Goal: Task Accomplishment & Management: Complete application form

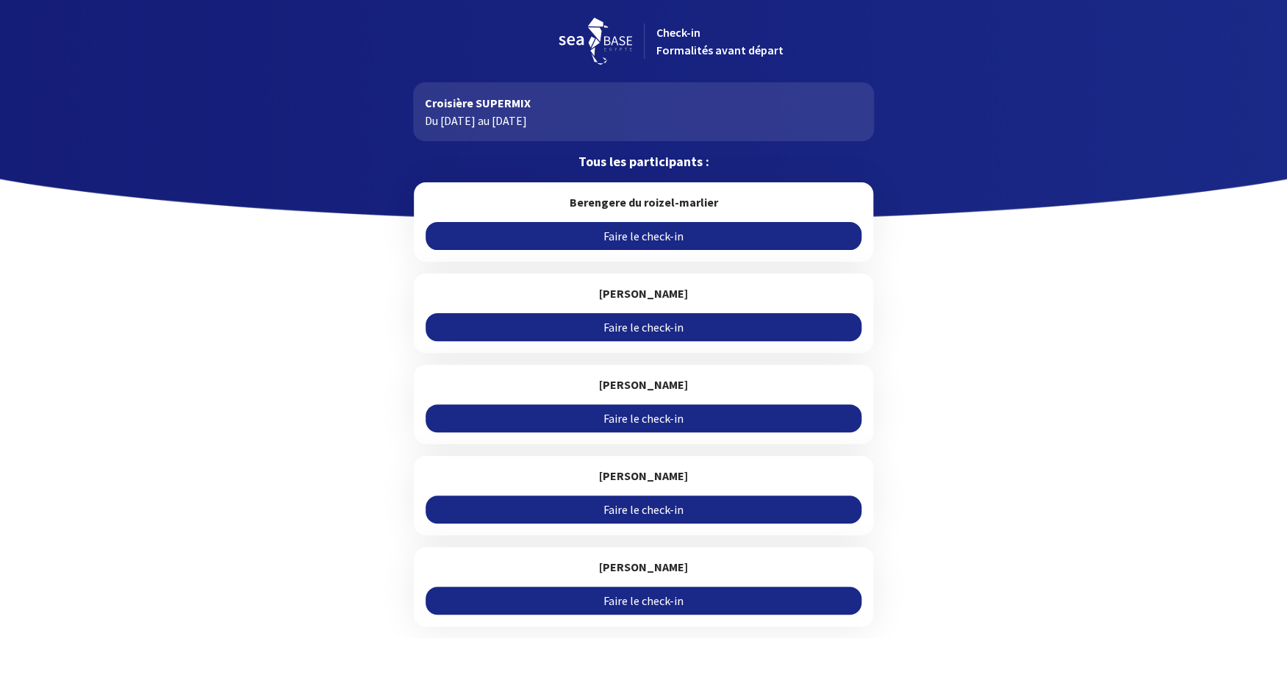
click at [638, 230] on link "Faire le check-in" at bounding box center [644, 236] width 436 height 28
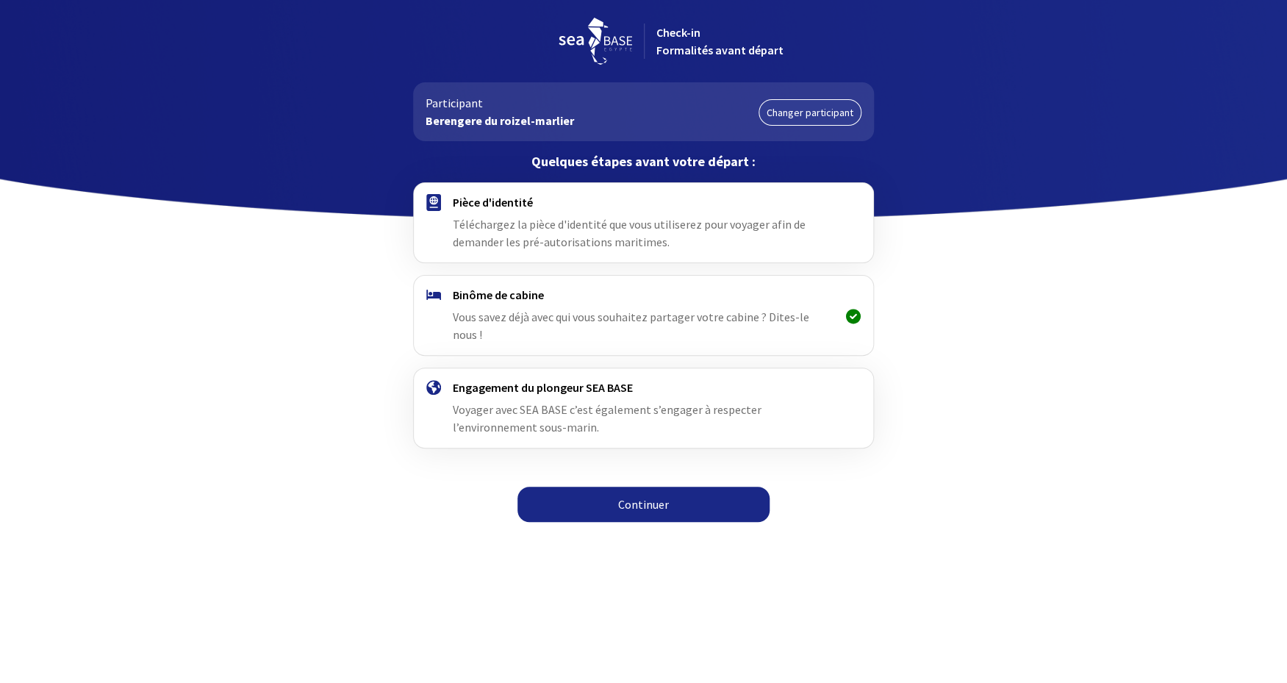
click at [659, 488] on link "Continuer" at bounding box center [643, 504] width 252 height 35
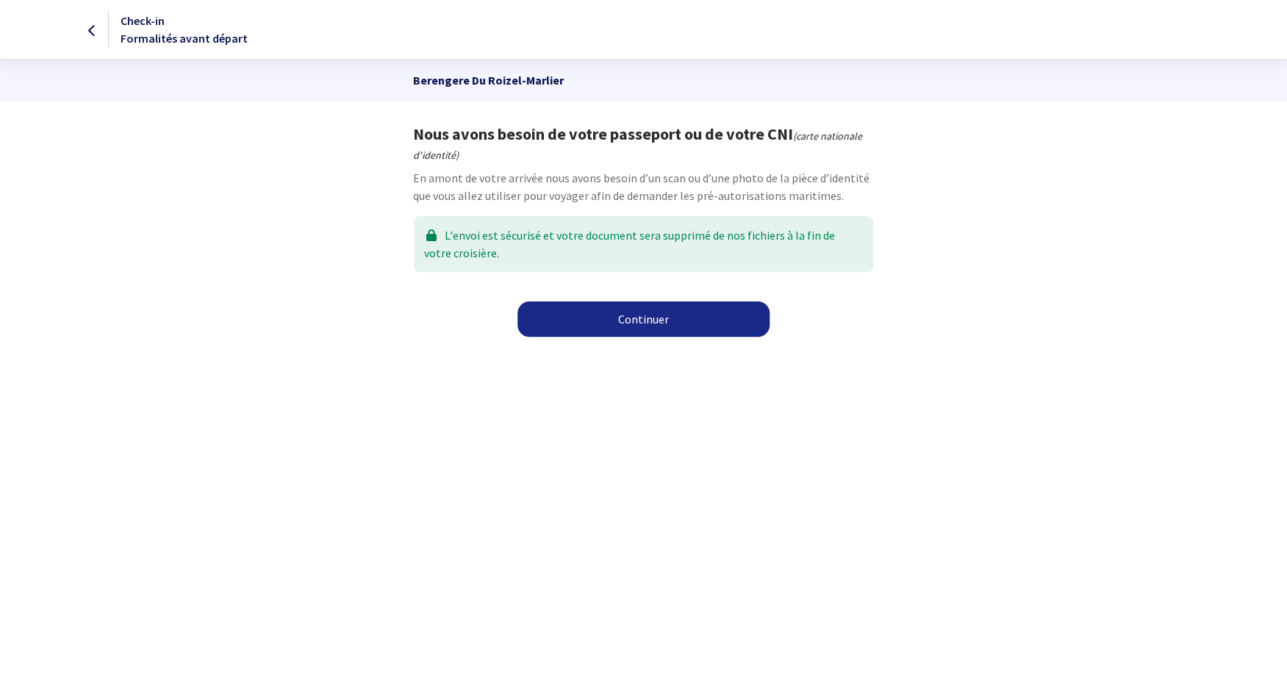
click at [636, 321] on link "Continuer" at bounding box center [643, 318] width 252 height 35
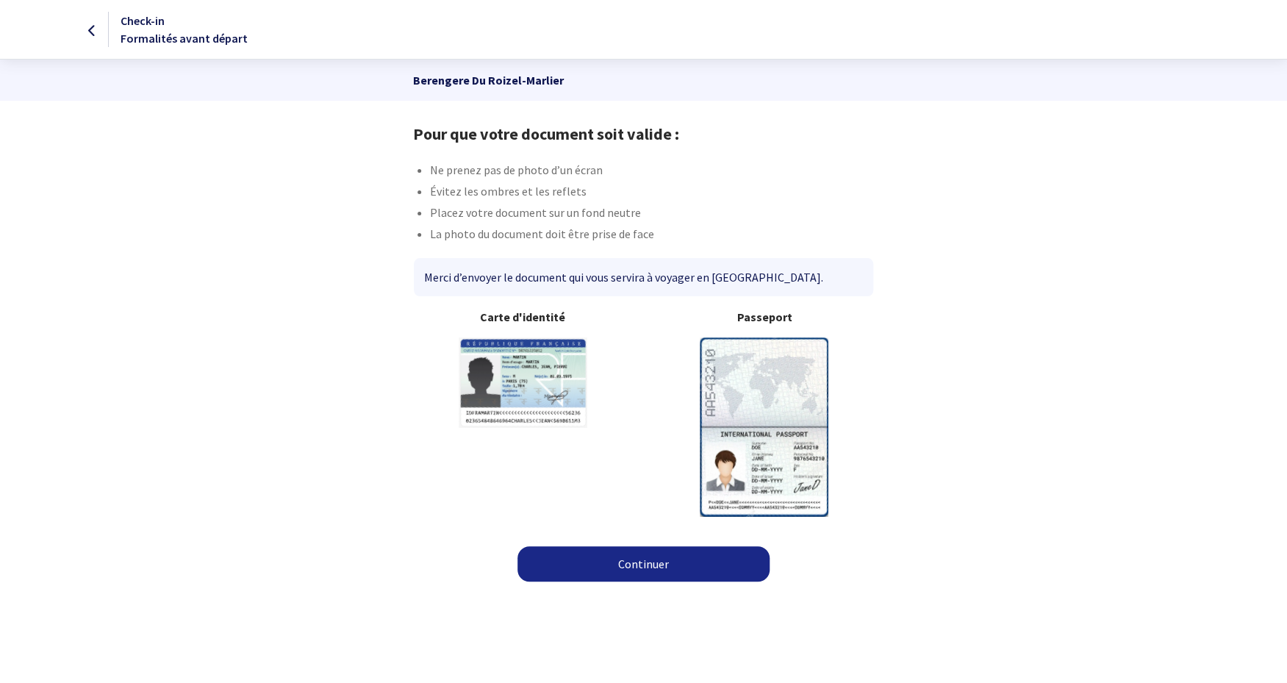
click at [632, 562] on link "Continuer" at bounding box center [643, 563] width 252 height 35
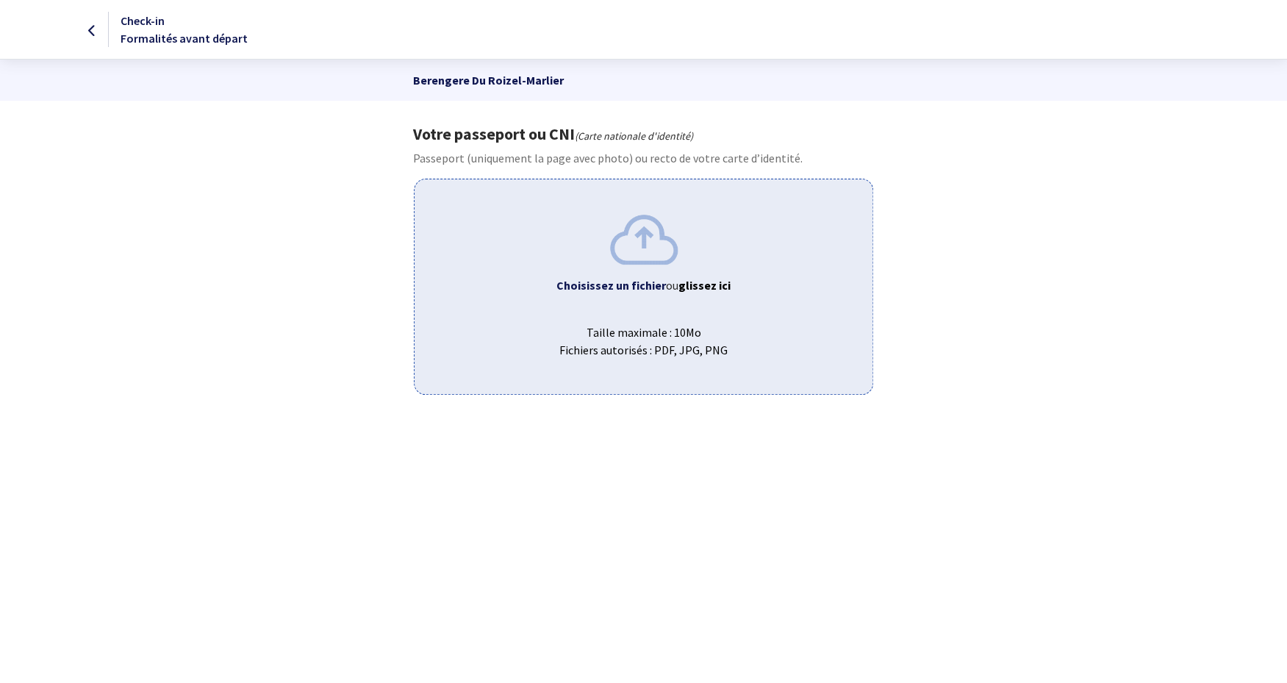
click at [620, 289] on b "Choisissez un fichier" at bounding box center [611, 285] width 110 height 15
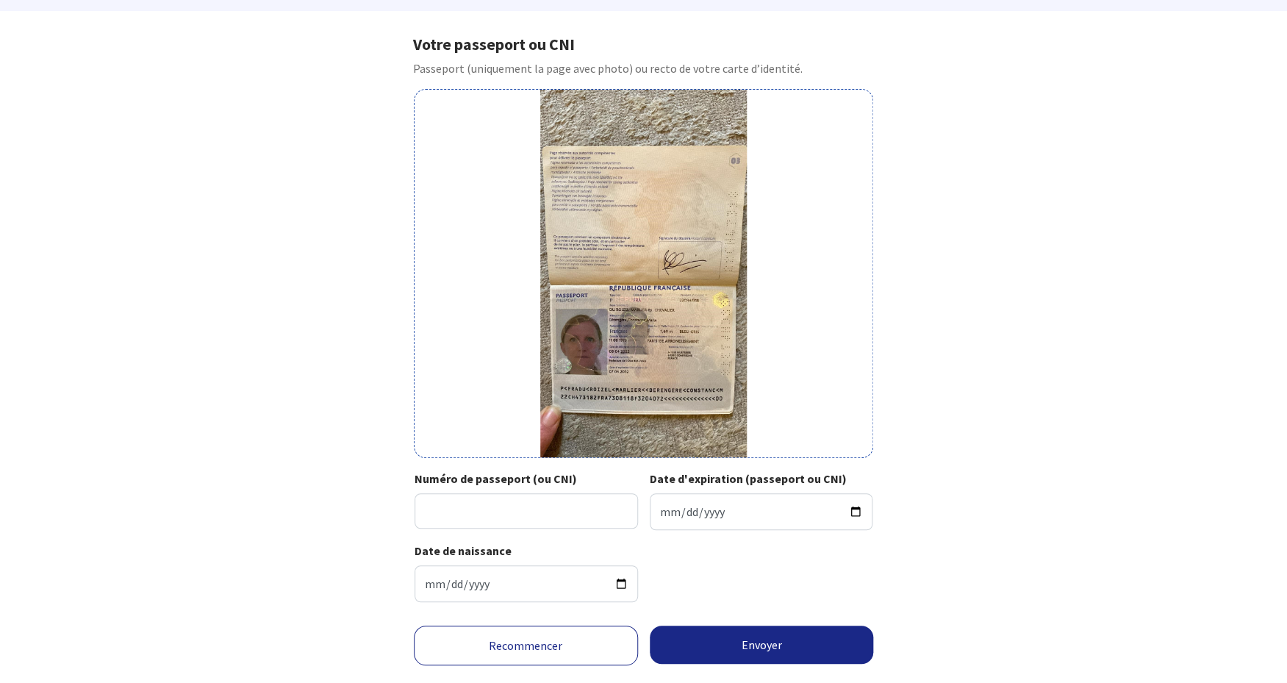
scroll to position [123, 0]
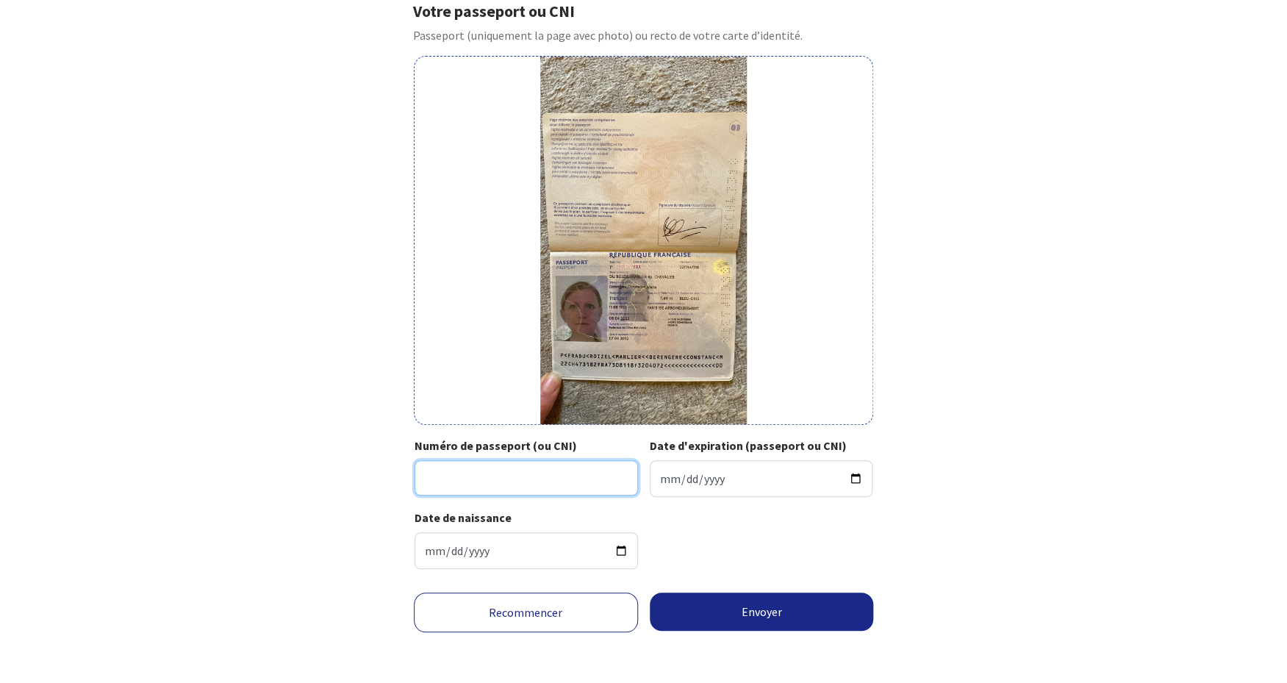
click at [481, 487] on input "Numéro de passeport (ou CNI)" at bounding box center [526, 477] width 223 height 35
type input "22ch47318"
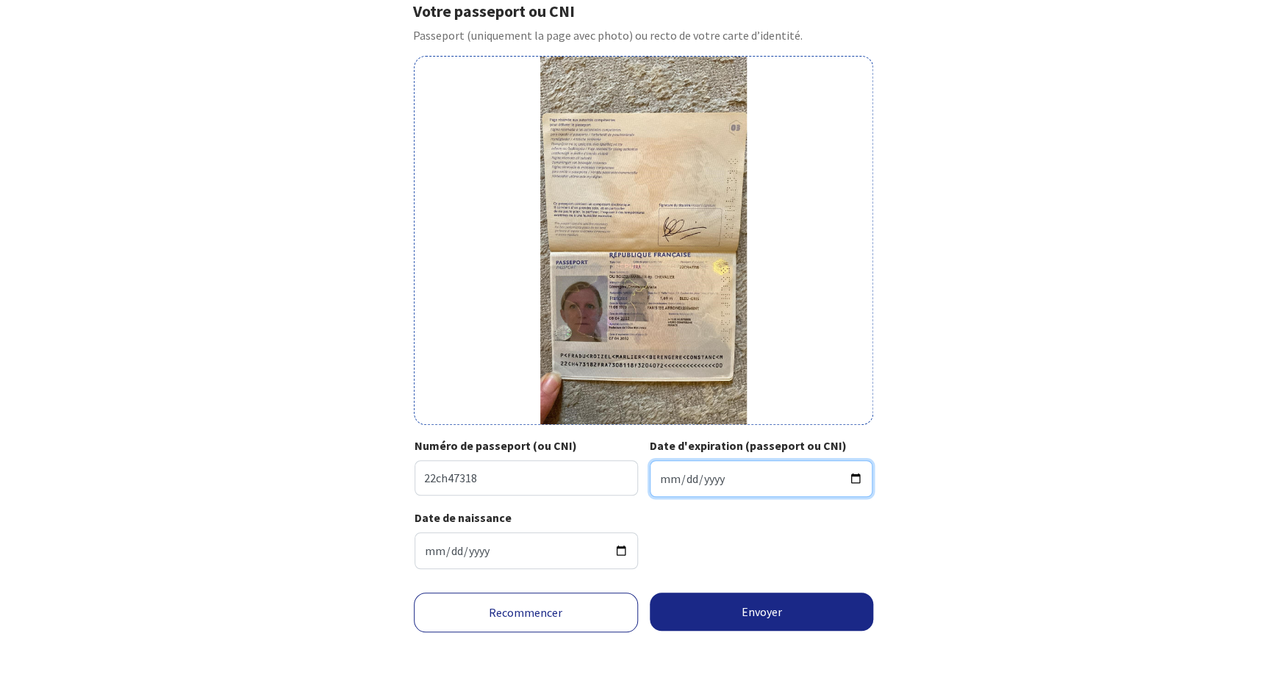
click at [663, 479] on input "Date d'expiration (passeport ou CNI)" at bounding box center [761, 478] width 223 height 37
type input "2032-04-07"
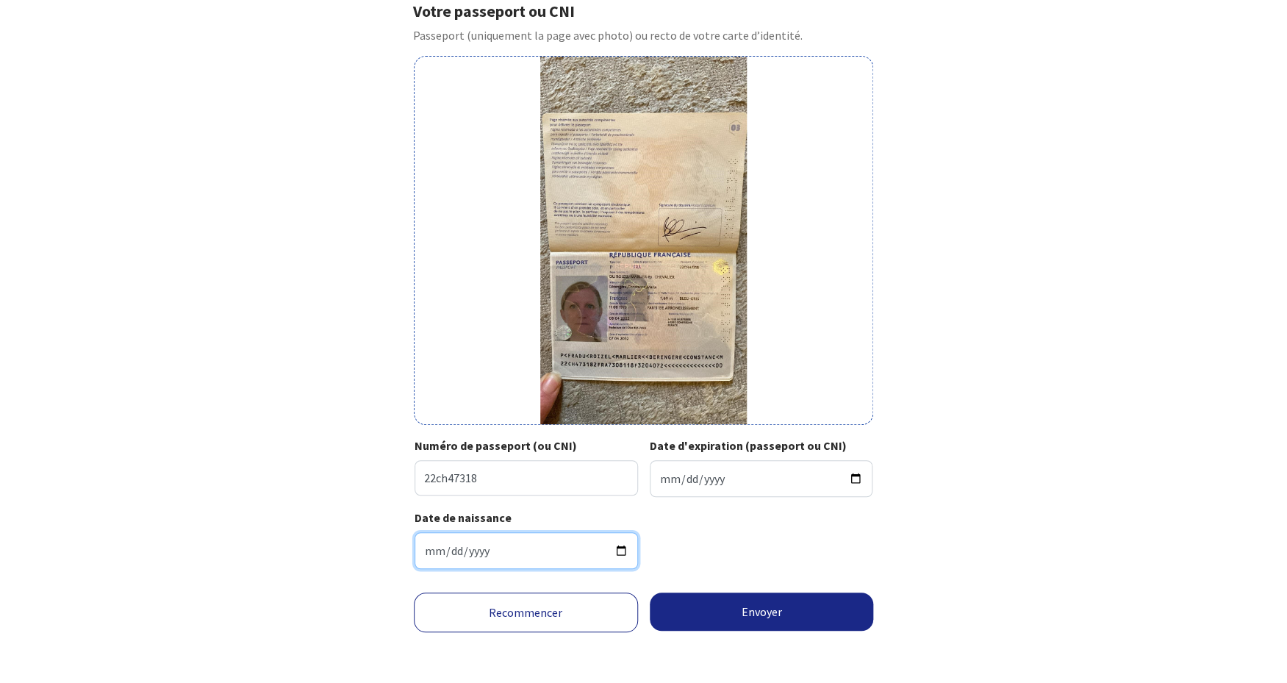
click at [427, 548] on input "Date de naissance" at bounding box center [526, 550] width 223 height 37
type input "1973-08-11"
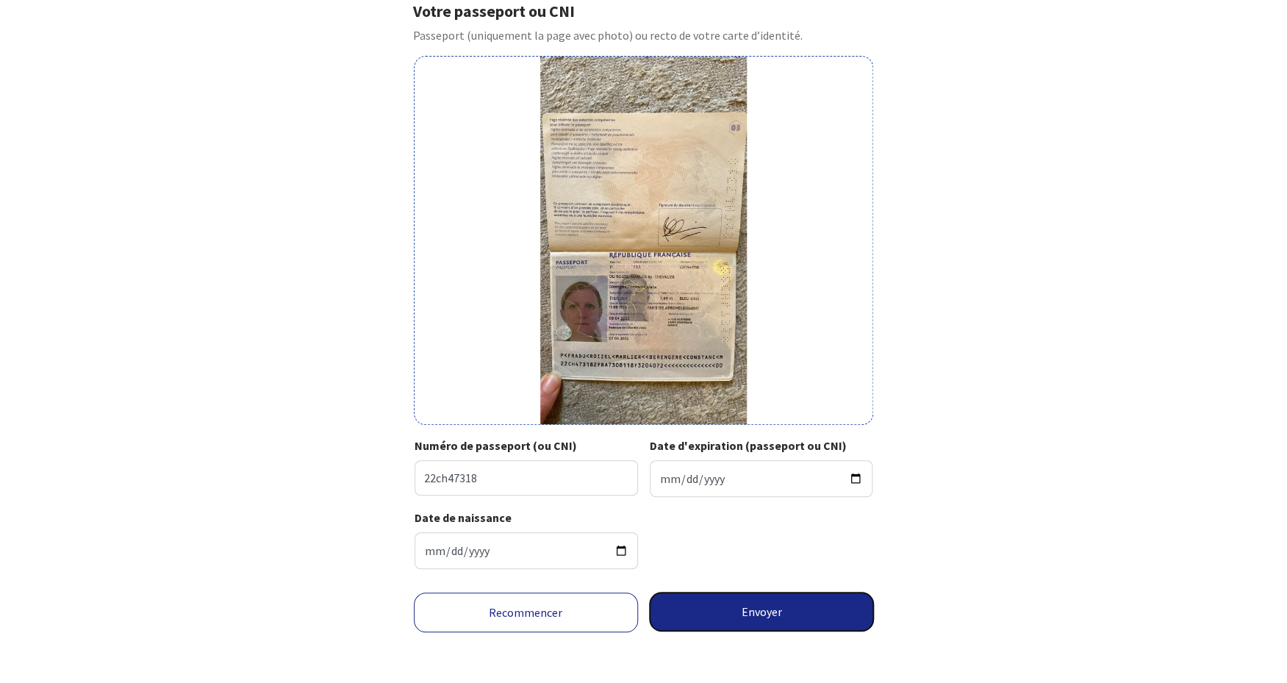
click at [784, 603] on button "Envoyer" at bounding box center [762, 611] width 224 height 38
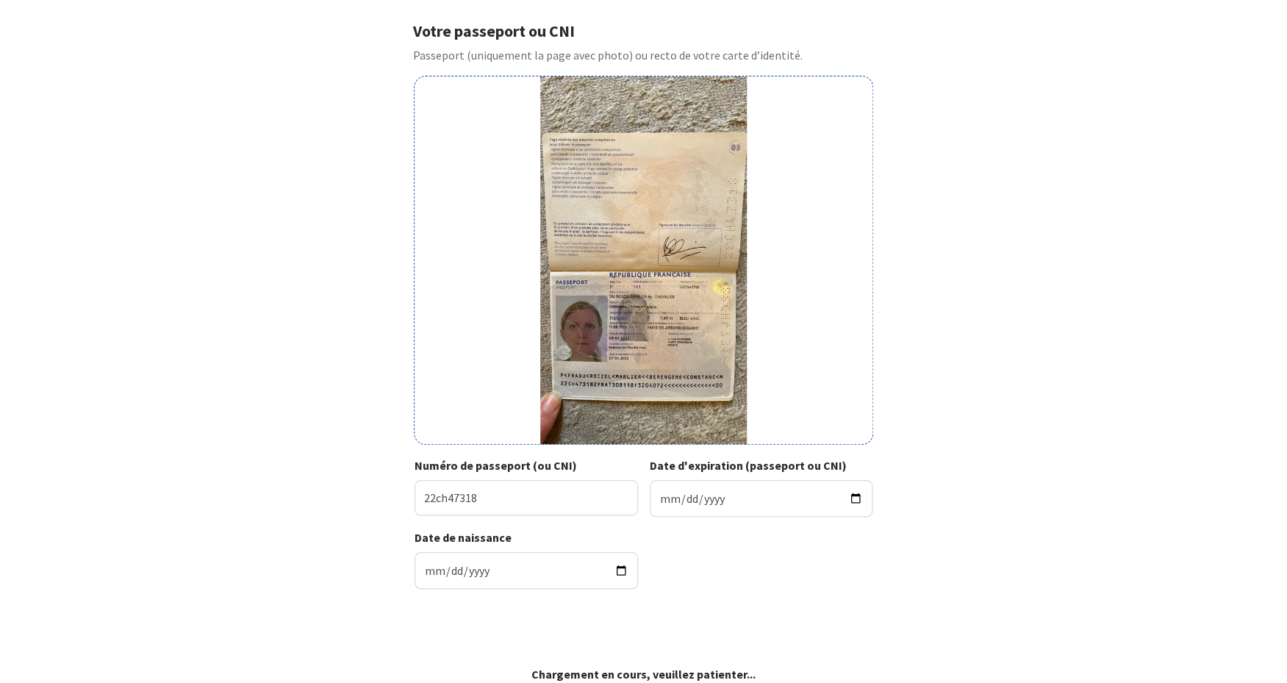
scroll to position [101, 0]
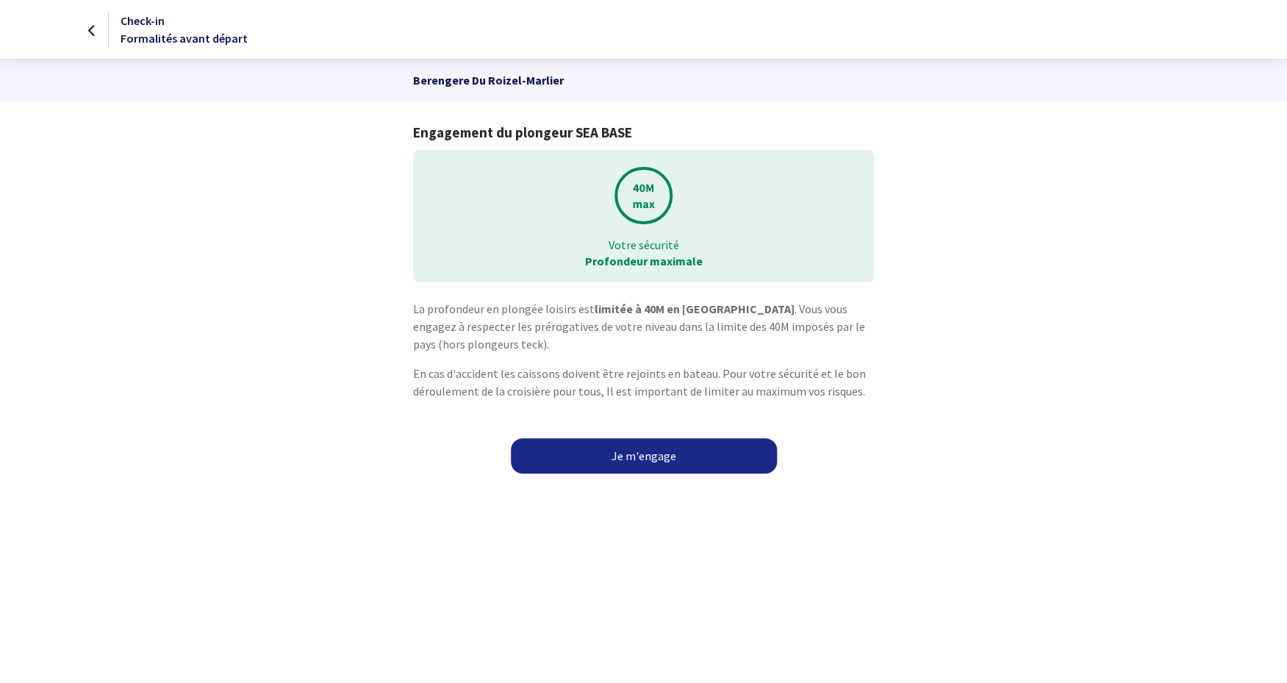
click at [659, 455] on link "Je m'engage" at bounding box center [644, 455] width 266 height 35
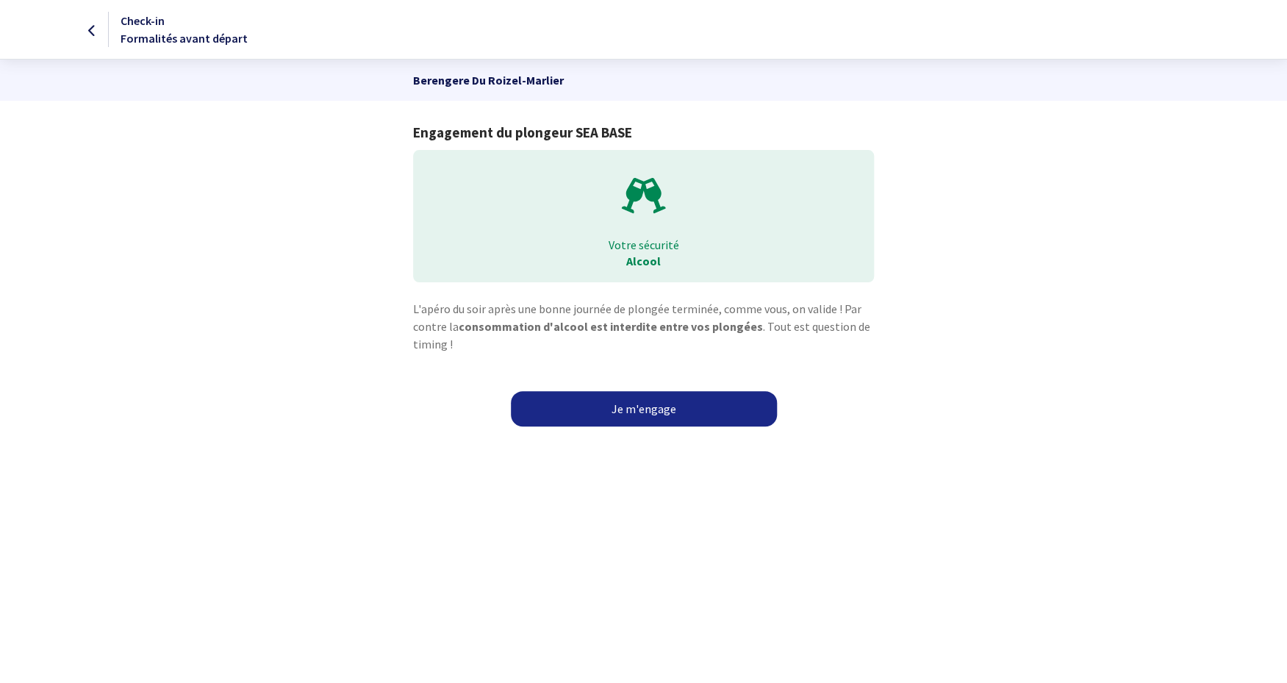
click at [660, 411] on link "Je m'engage" at bounding box center [644, 408] width 266 height 35
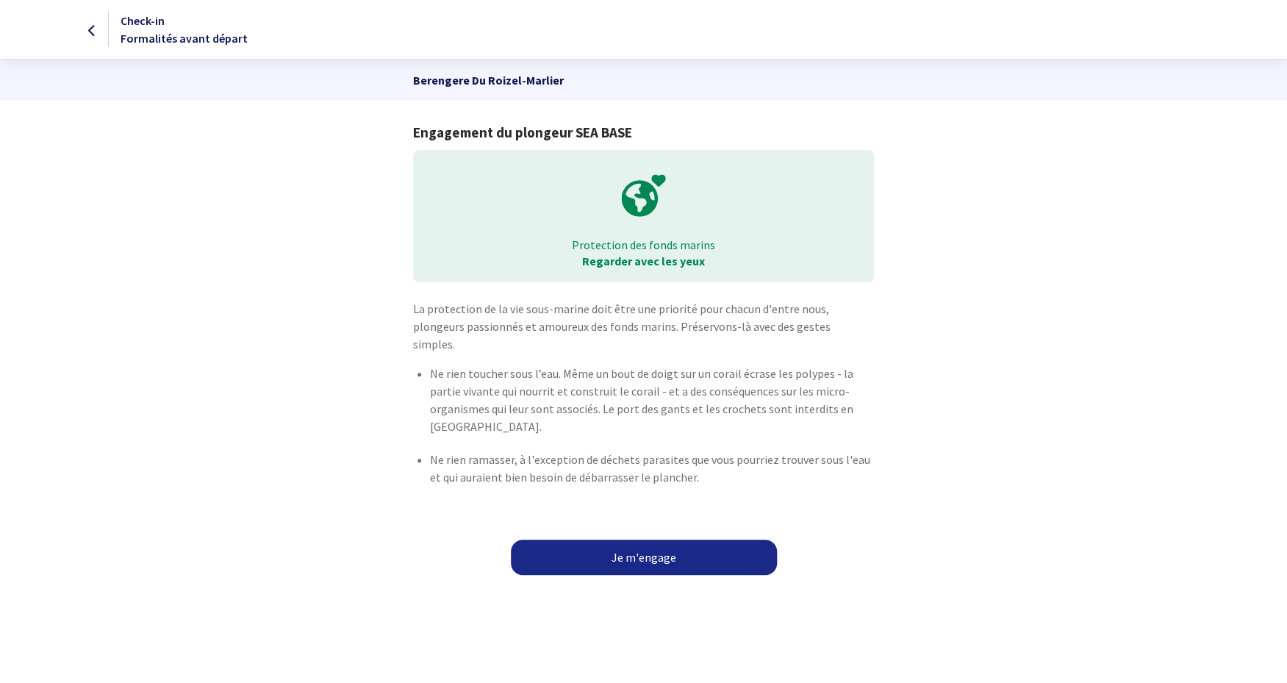
click at [657, 540] on link "Je m'engage" at bounding box center [644, 557] width 266 height 35
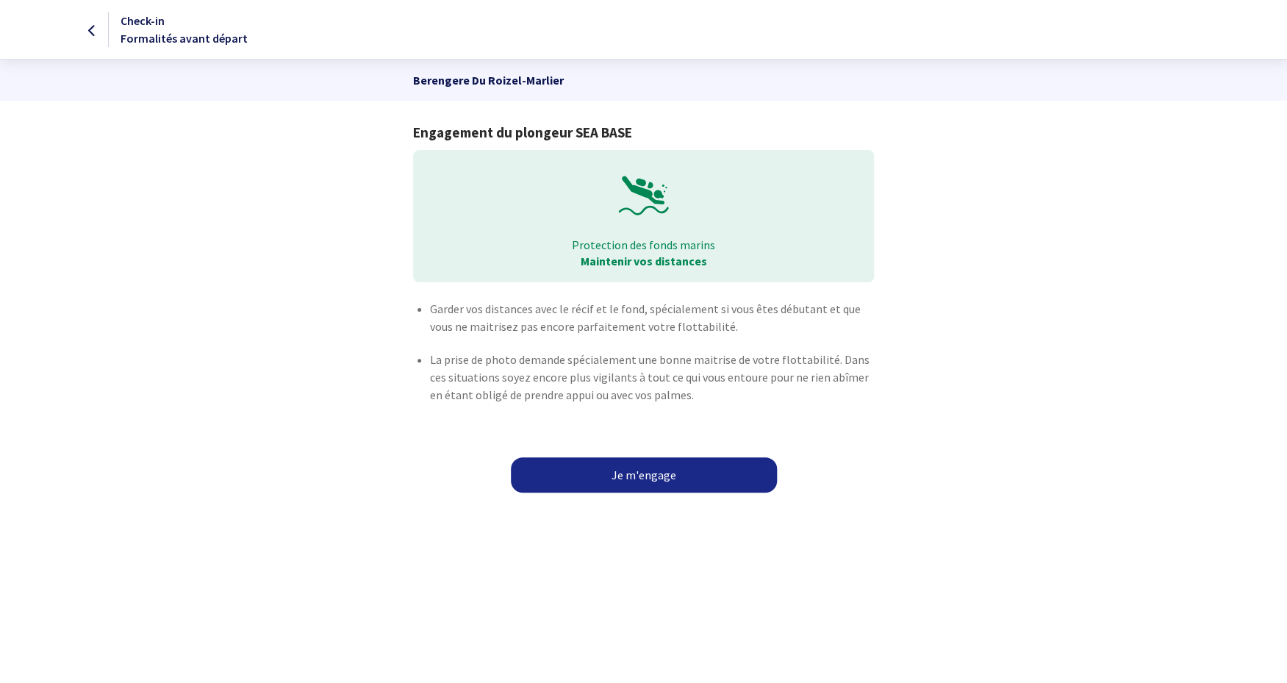
click at [657, 476] on link "Je m'engage" at bounding box center [644, 474] width 266 height 35
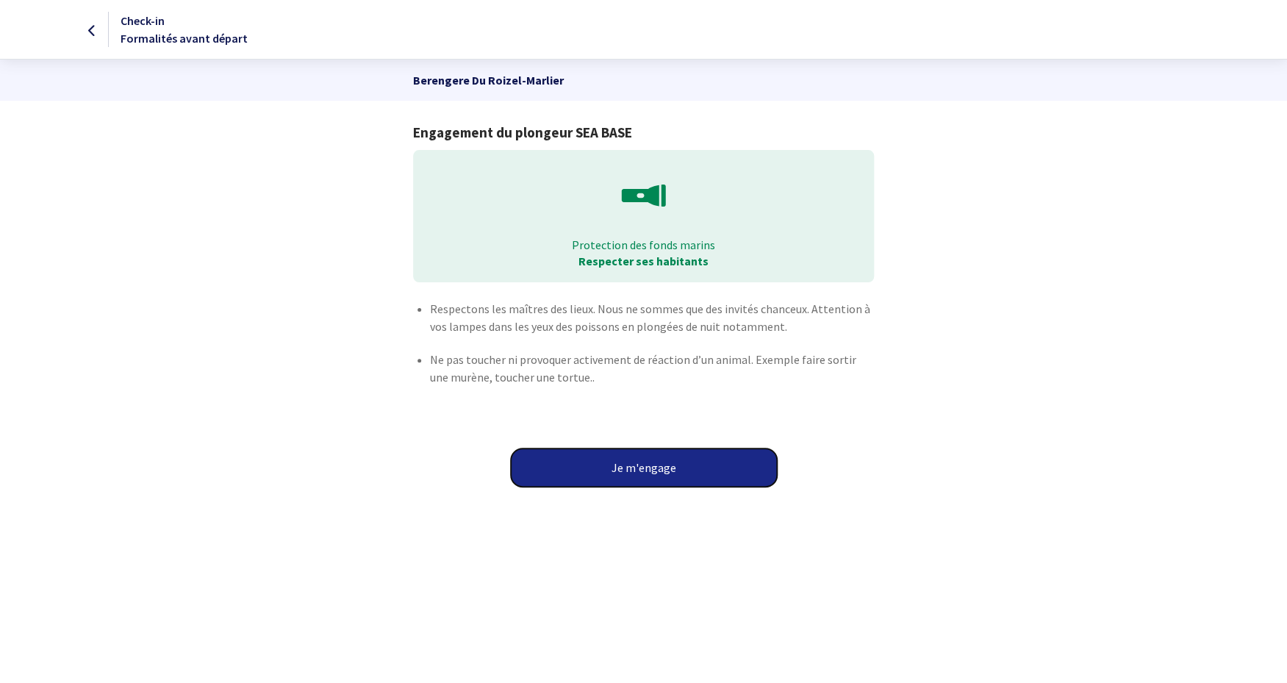
click at [657, 476] on button "Je m'engage" at bounding box center [644, 467] width 266 height 38
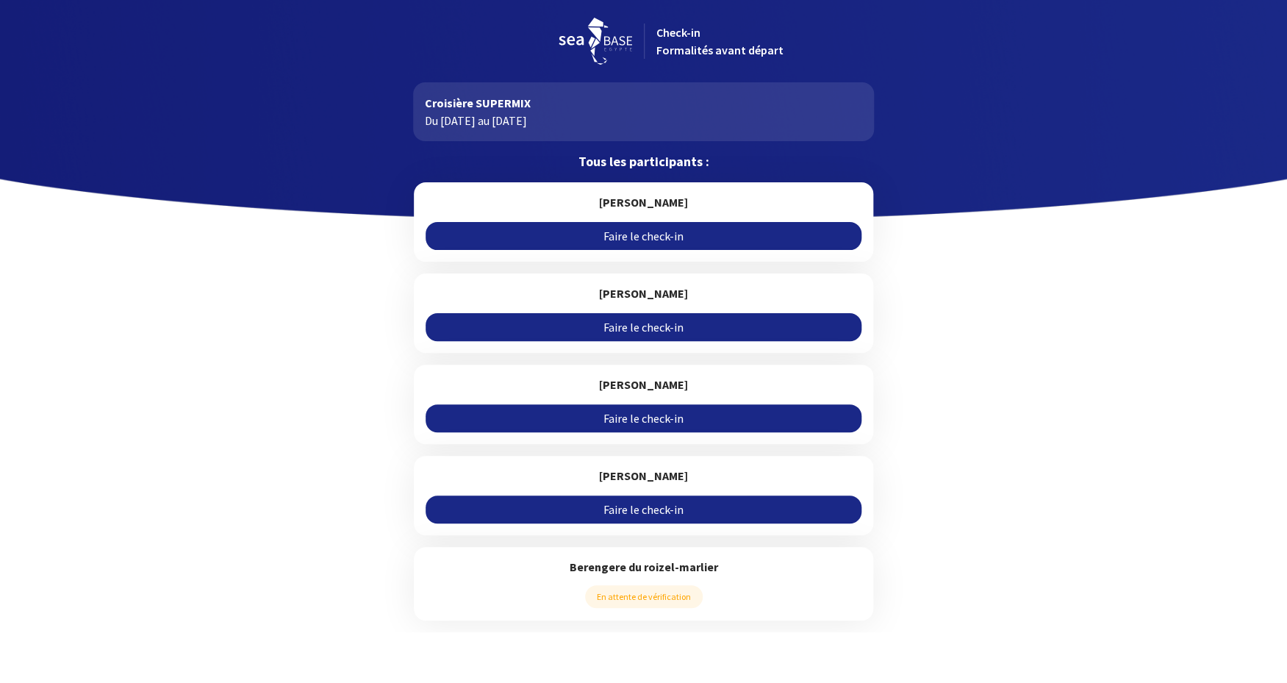
click at [659, 237] on link "Faire le check-in" at bounding box center [644, 236] width 436 height 28
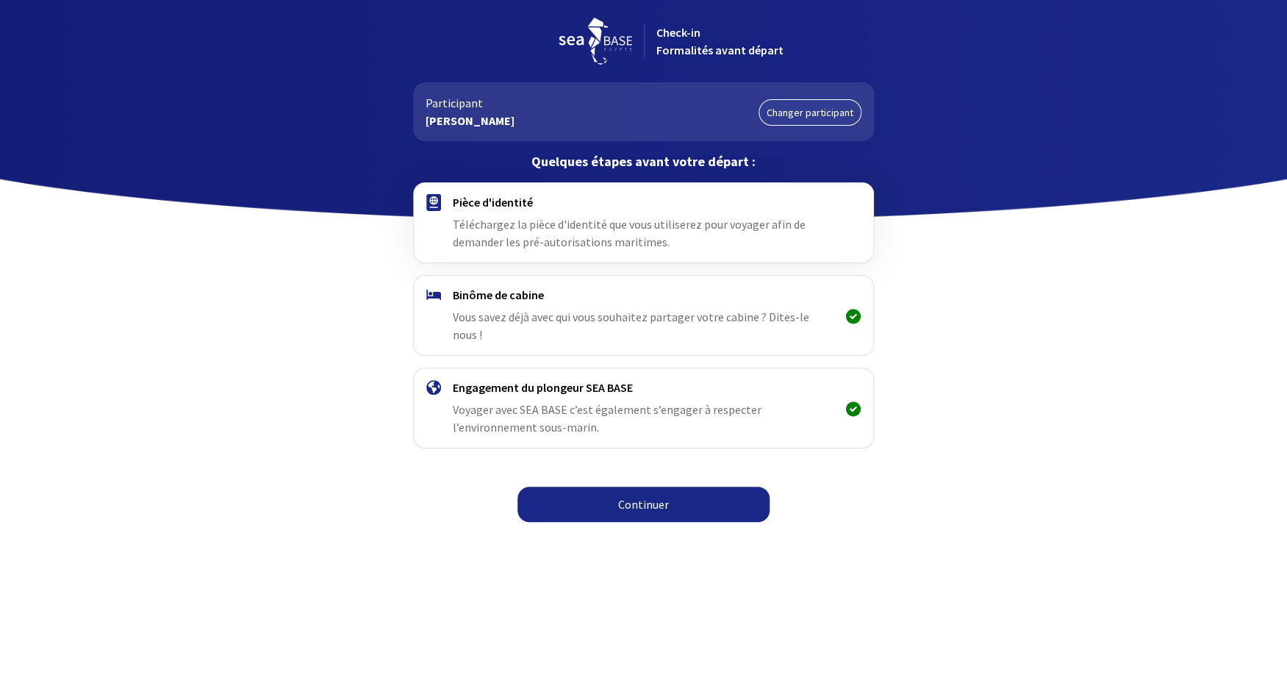
click at [659, 493] on link "Continuer" at bounding box center [643, 504] width 252 height 35
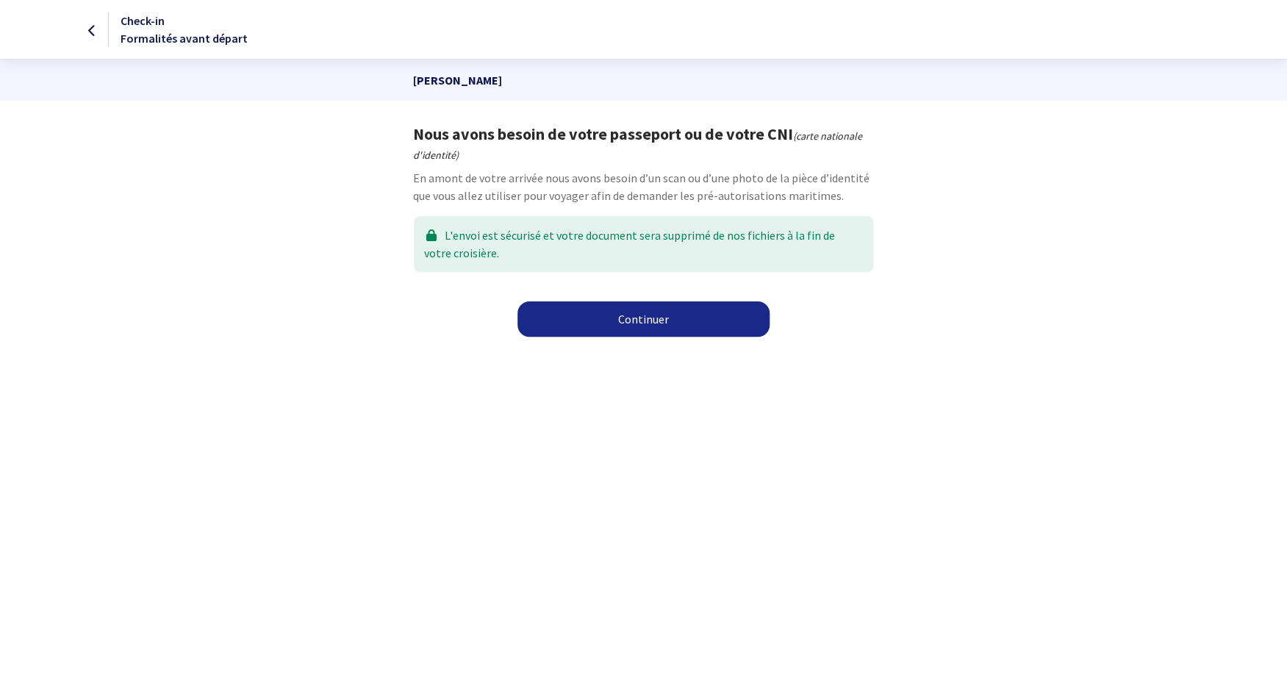
click at [676, 320] on link "Continuer" at bounding box center [643, 318] width 252 height 35
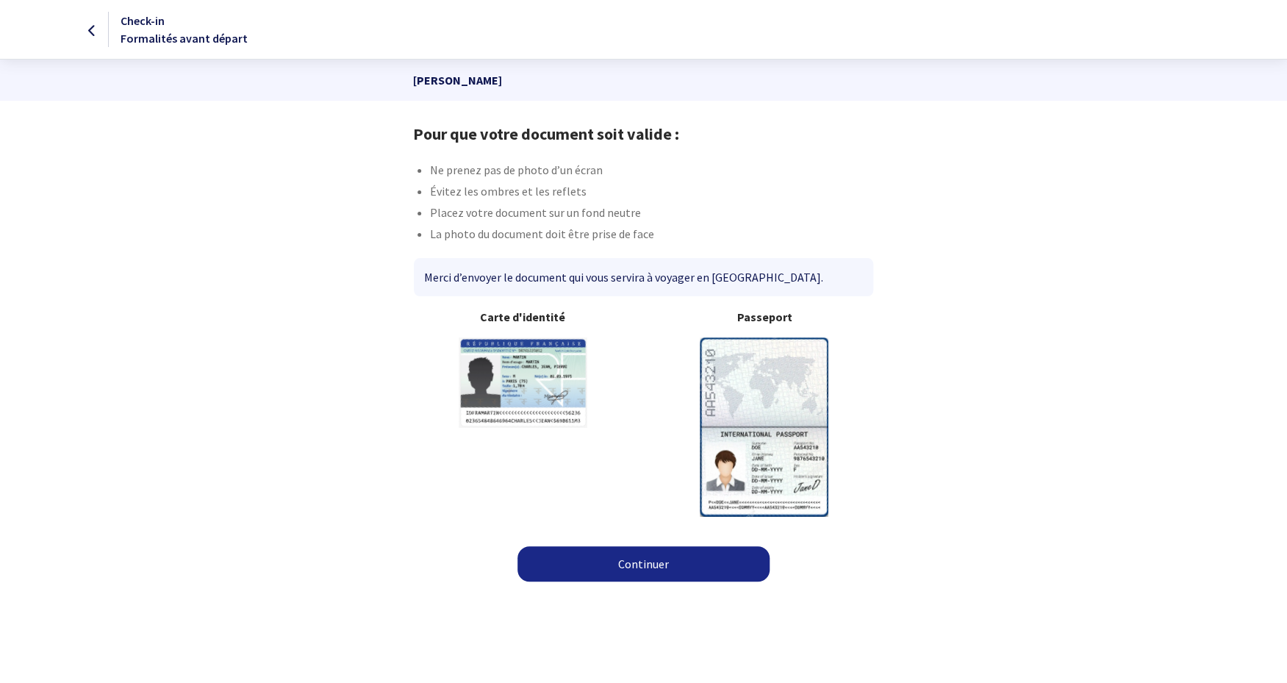
click at [657, 567] on link "Continuer" at bounding box center [643, 563] width 252 height 35
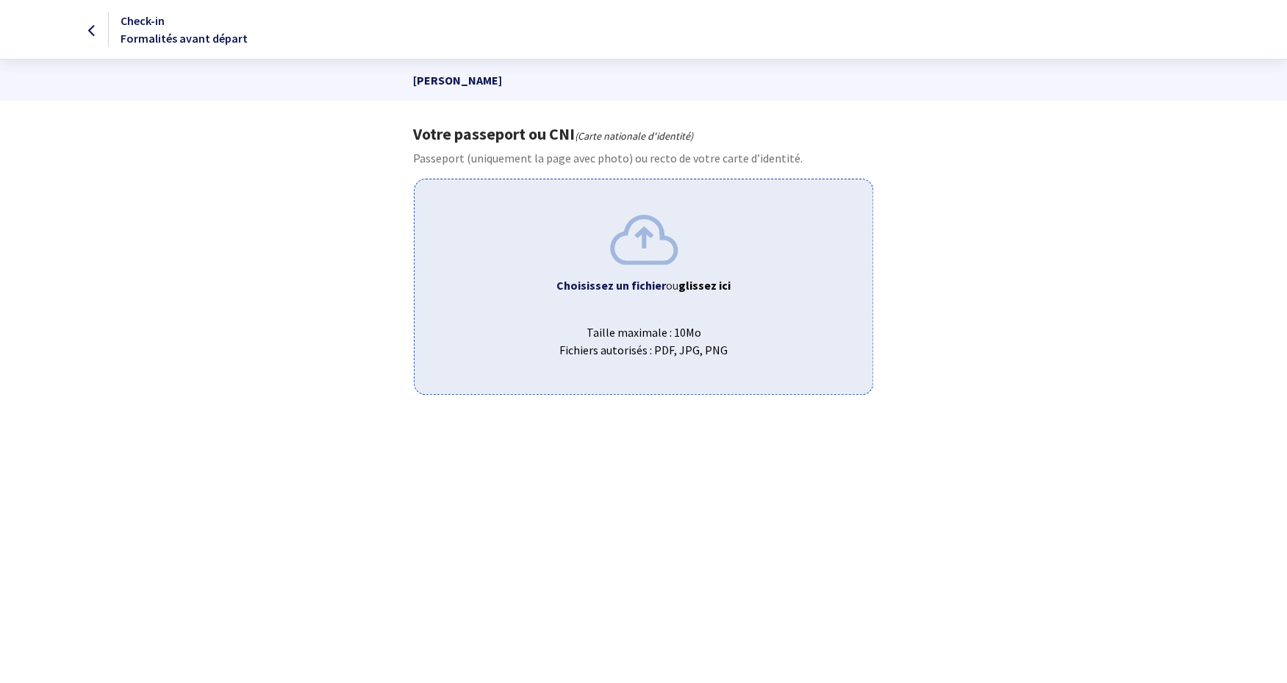
click at [630, 290] on b "Choisissez un fichier" at bounding box center [611, 285] width 110 height 15
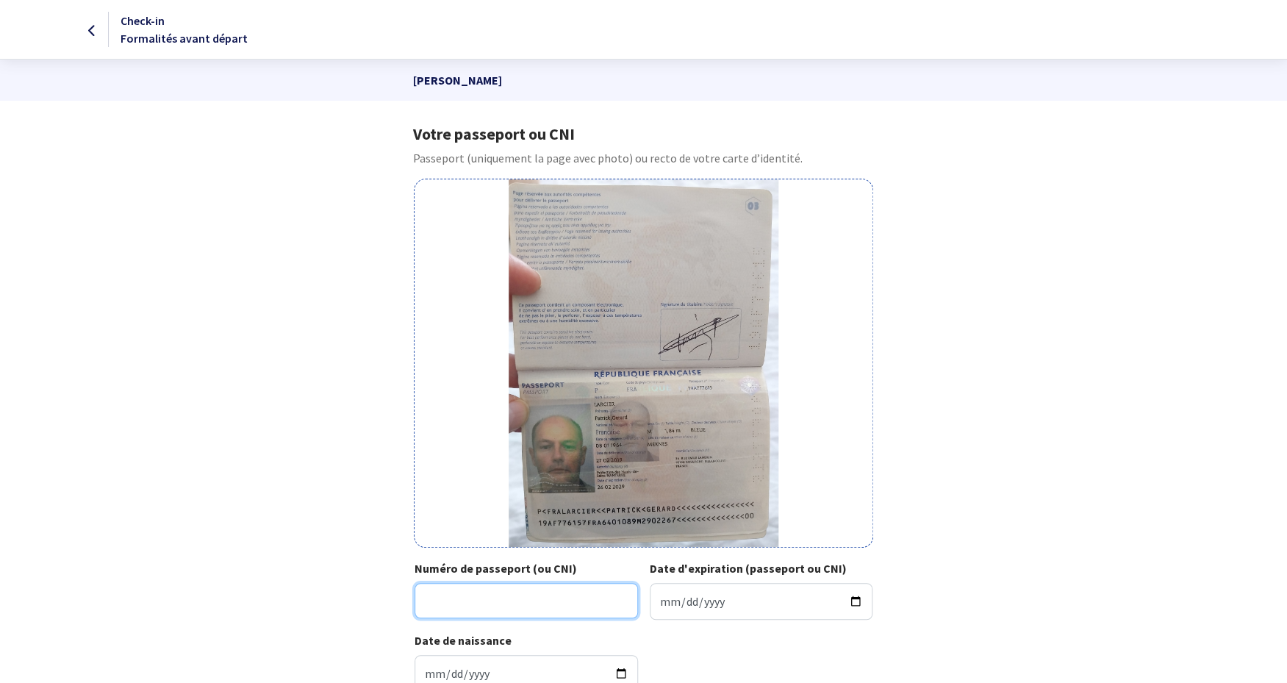
click at [437, 606] on input "Numéro de passeport (ou CNI)" at bounding box center [526, 600] width 223 height 35
type input "19af77615"
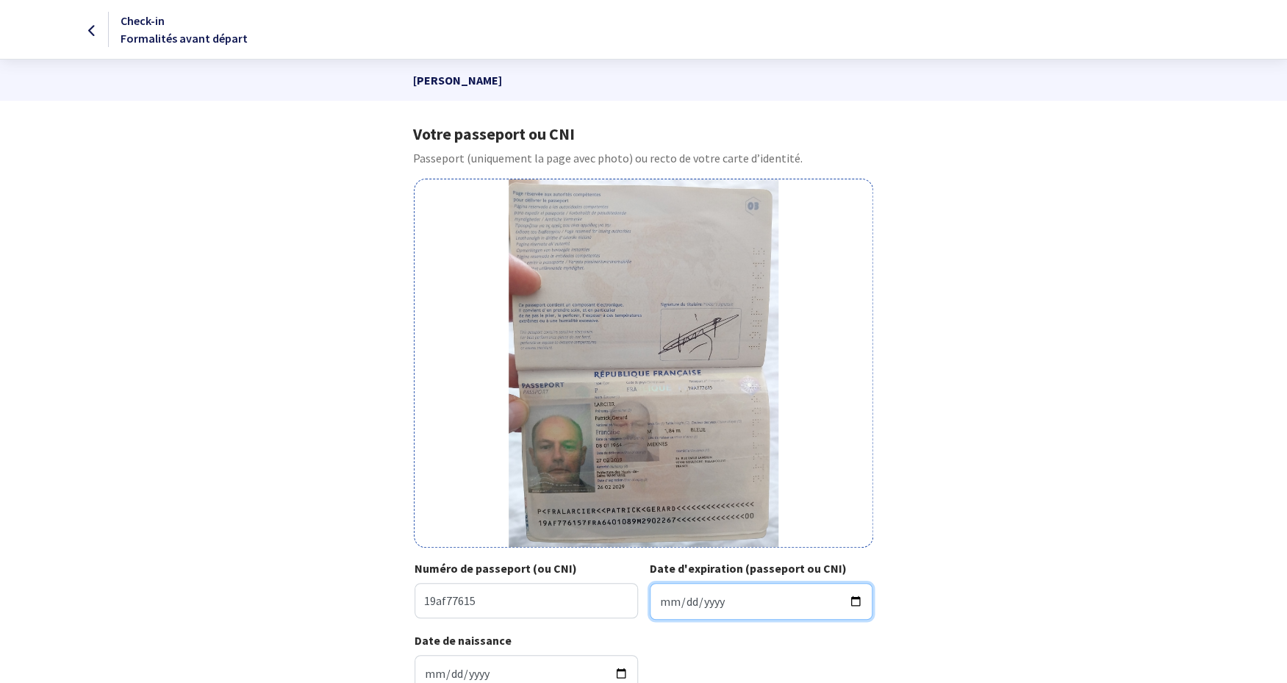
click at [661, 601] on input "Date d'expiration (passeport ou CNI)" at bounding box center [761, 601] width 223 height 37
type input "2029-02-26"
click at [431, 670] on input "Date de naissance" at bounding box center [526, 673] width 223 height 37
type input "1964-01-08"
click at [1019, 581] on div "Votre passeport ou CNI Passeport (uniquement la page avec photo) ou recto de vo…" at bounding box center [644, 413] width 831 height 579
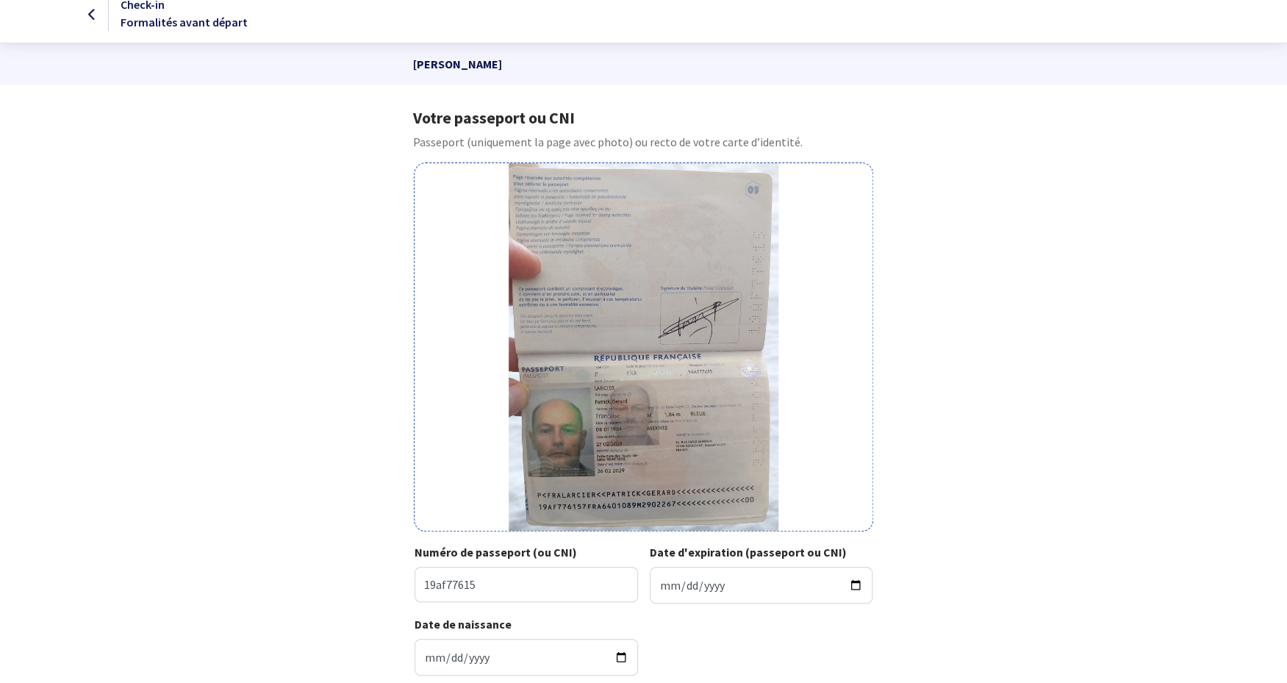
scroll to position [123, 0]
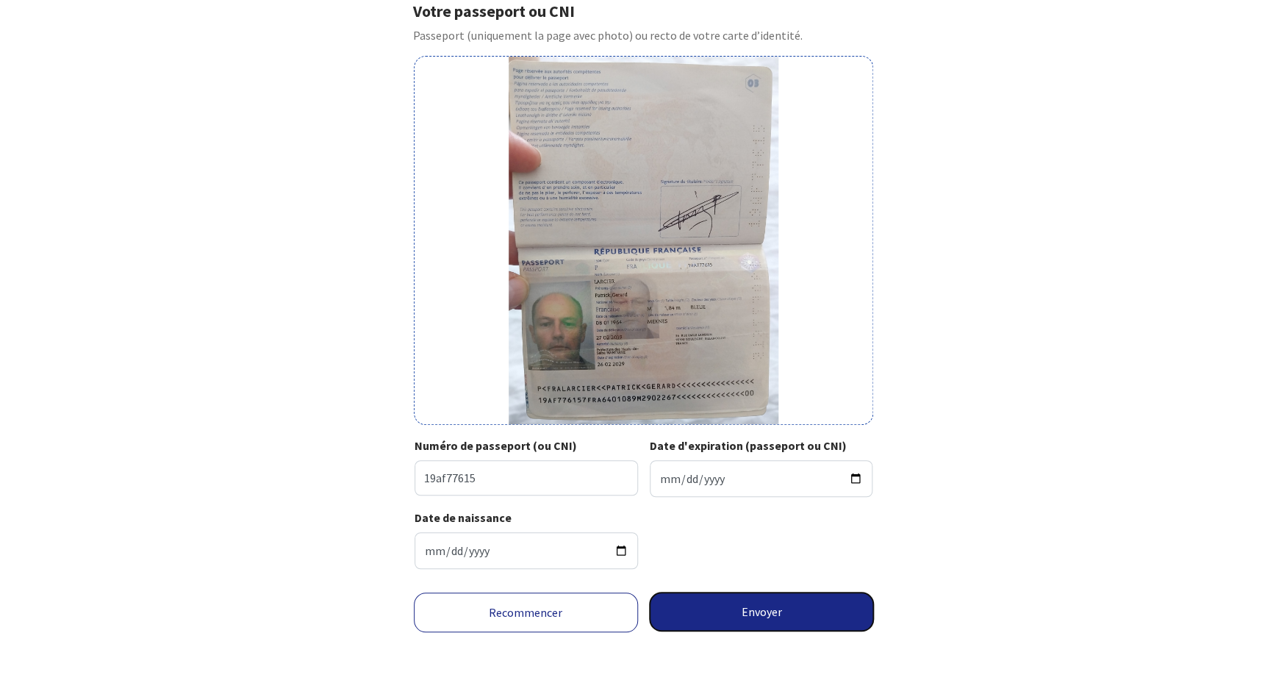
click at [745, 612] on button "Envoyer" at bounding box center [762, 611] width 224 height 38
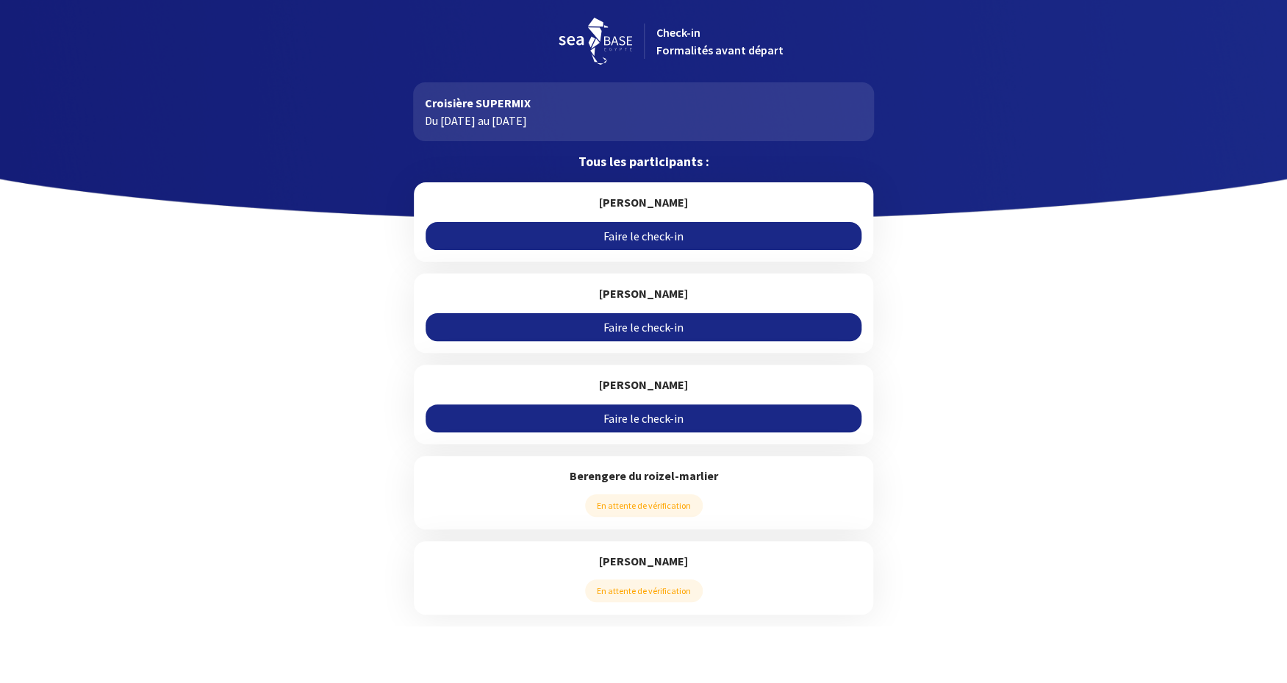
click at [669, 232] on link "Faire le check-in" at bounding box center [644, 236] width 436 height 28
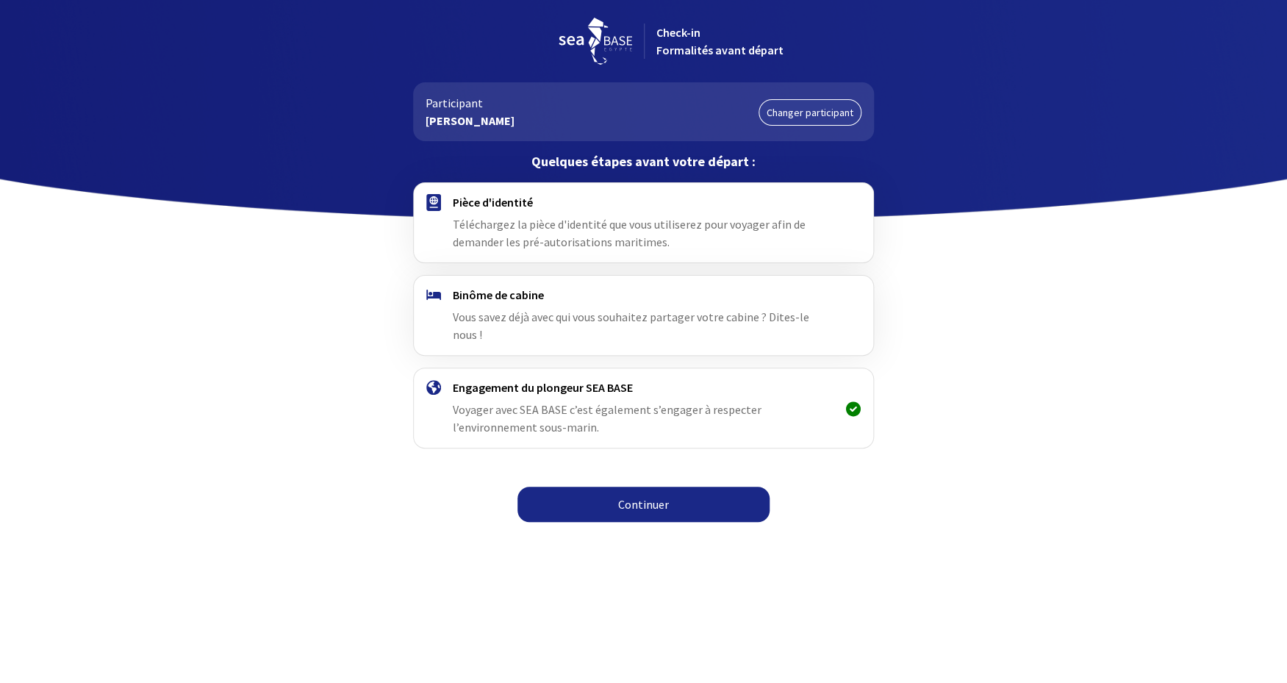
click at [664, 487] on link "Continuer" at bounding box center [643, 504] width 252 height 35
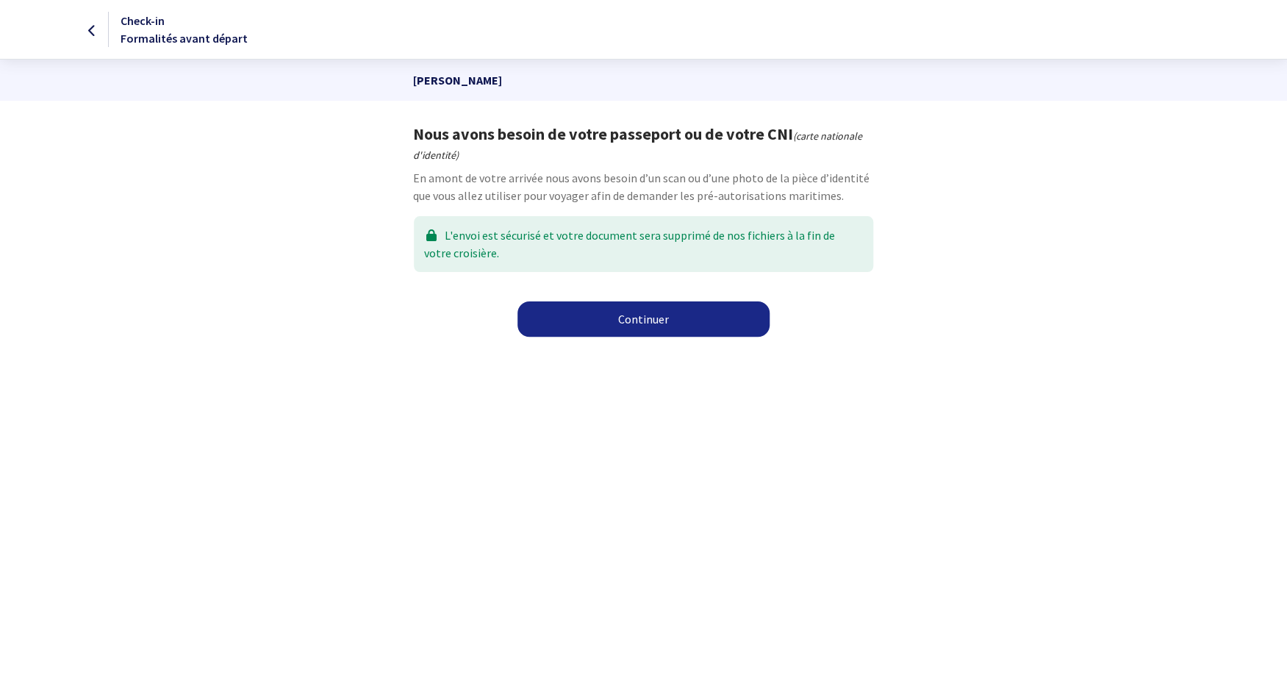
click at [650, 330] on link "Continuer" at bounding box center [643, 318] width 252 height 35
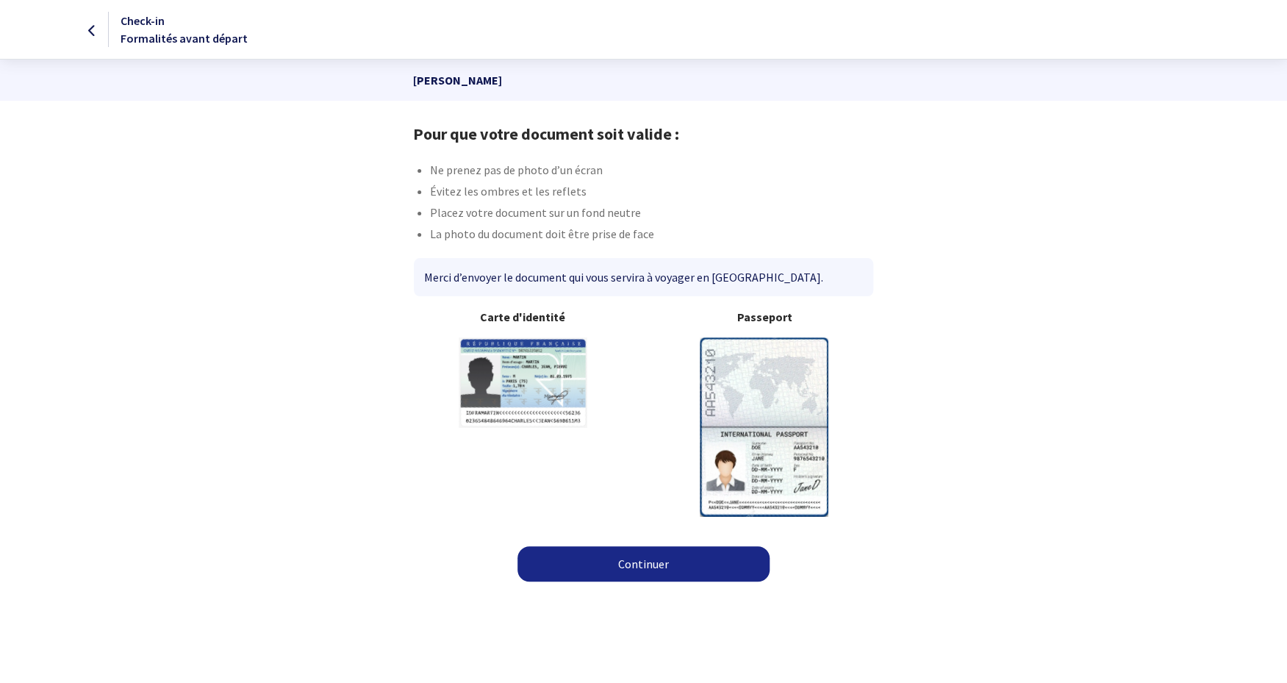
click at [654, 567] on link "Continuer" at bounding box center [643, 563] width 252 height 35
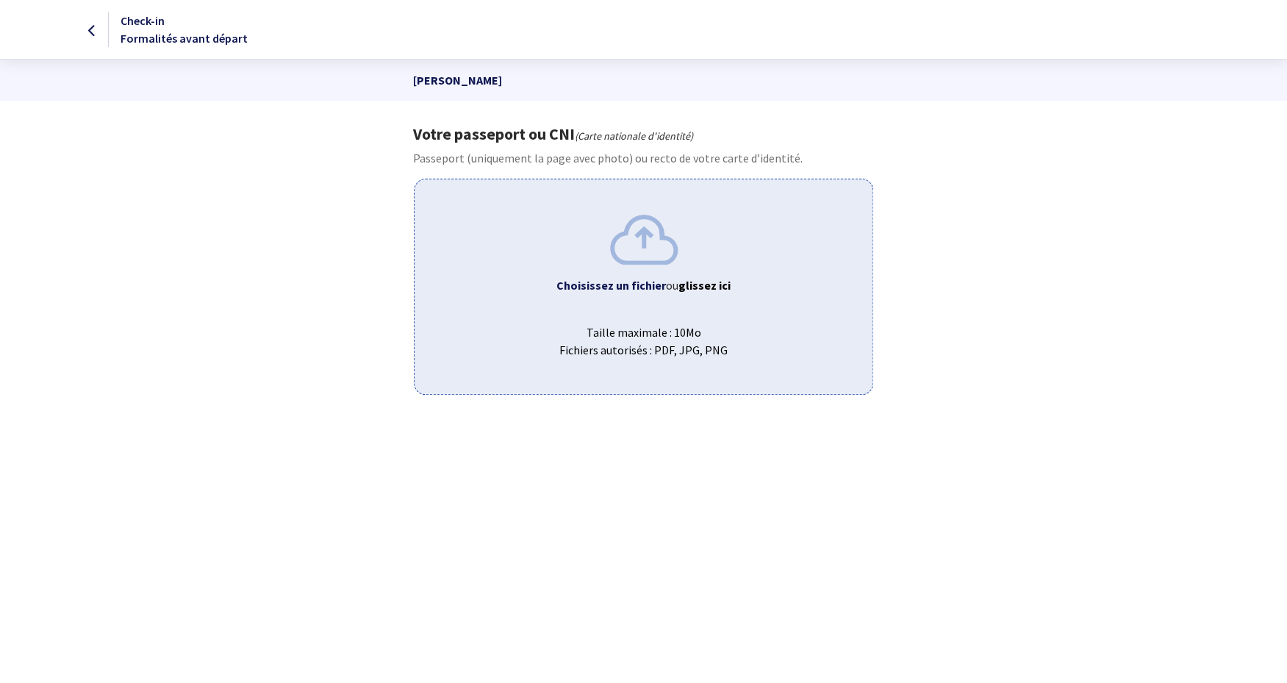
click at [613, 287] on b "Choisissez un fichier" at bounding box center [611, 285] width 110 height 15
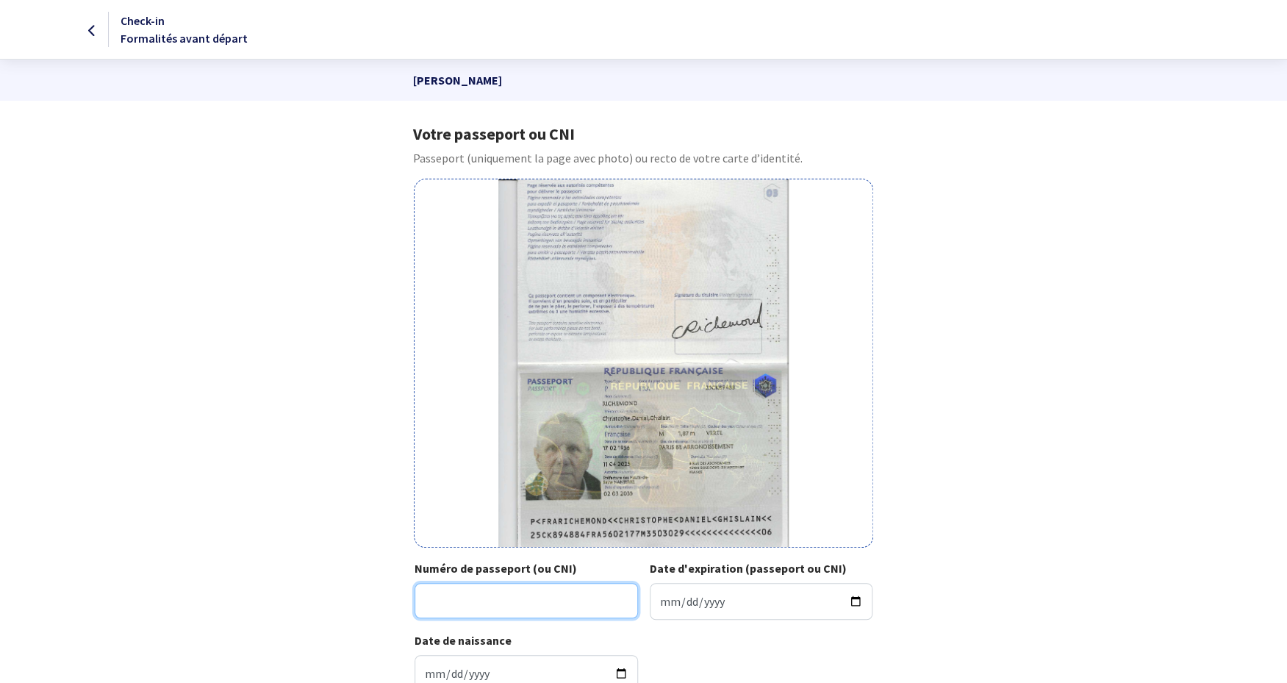
click at [478, 600] on input "Numéro de passeport (ou CNI)" at bounding box center [526, 600] width 223 height 35
type input "25ck89488"
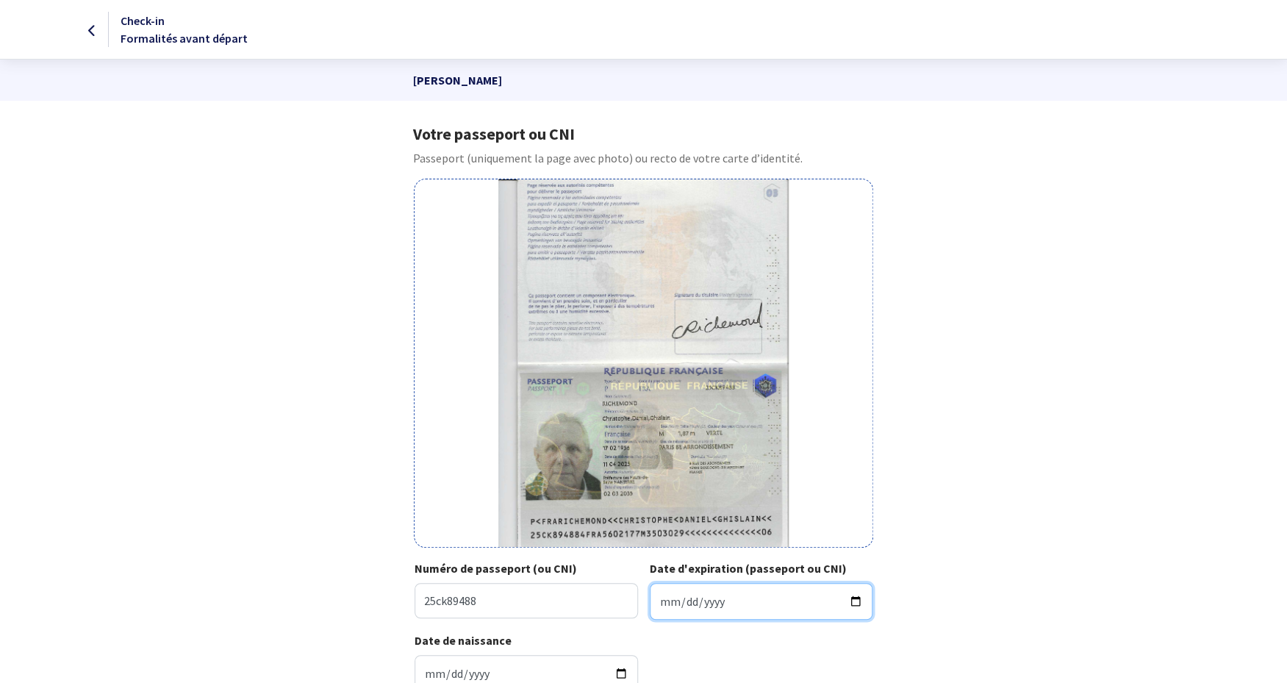
click at [657, 602] on input "Date d'expiration (passeport ou CNI)" at bounding box center [761, 601] width 223 height 37
type input "2035-03-02"
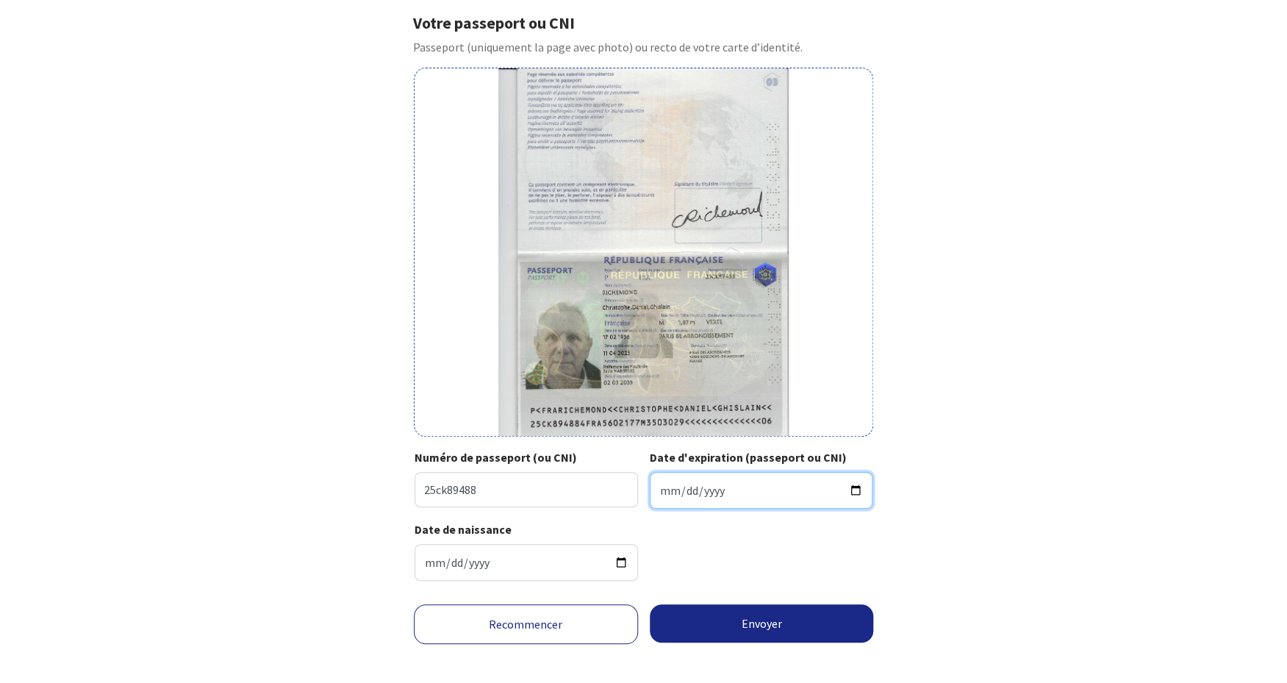
scroll to position [123, 0]
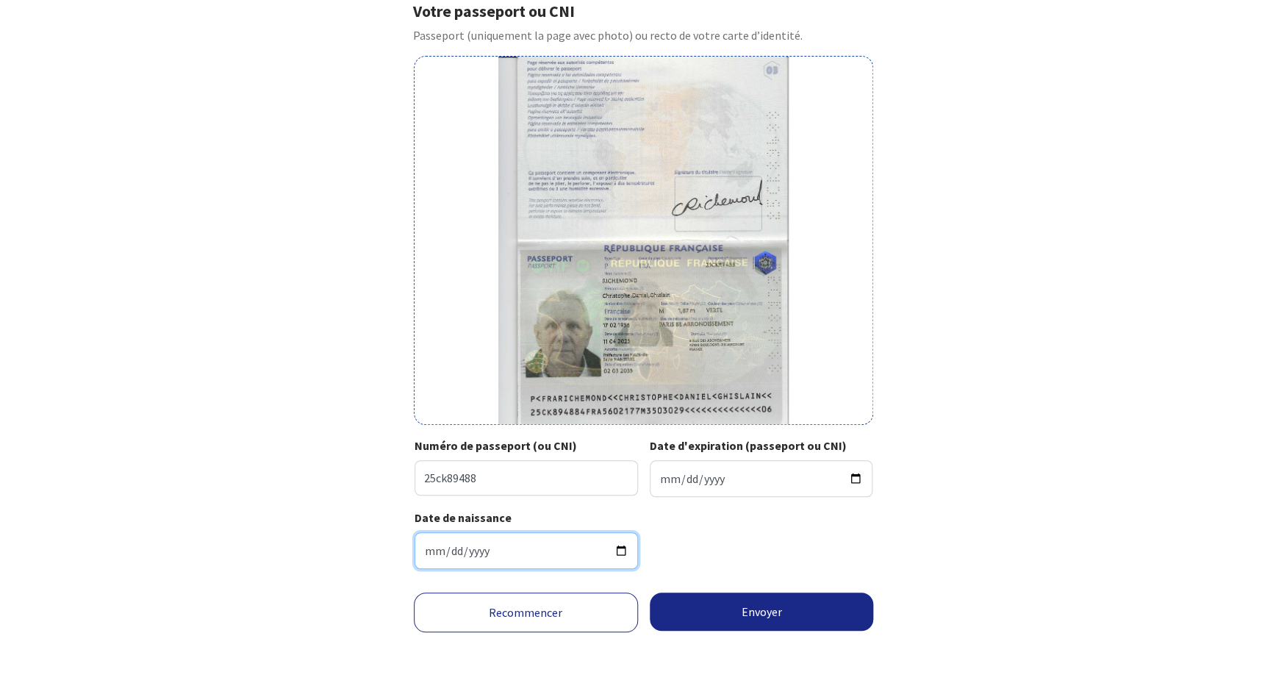
click at [426, 548] on input "Date de naissance" at bounding box center [526, 550] width 223 height 37
type input "1956-02-17"
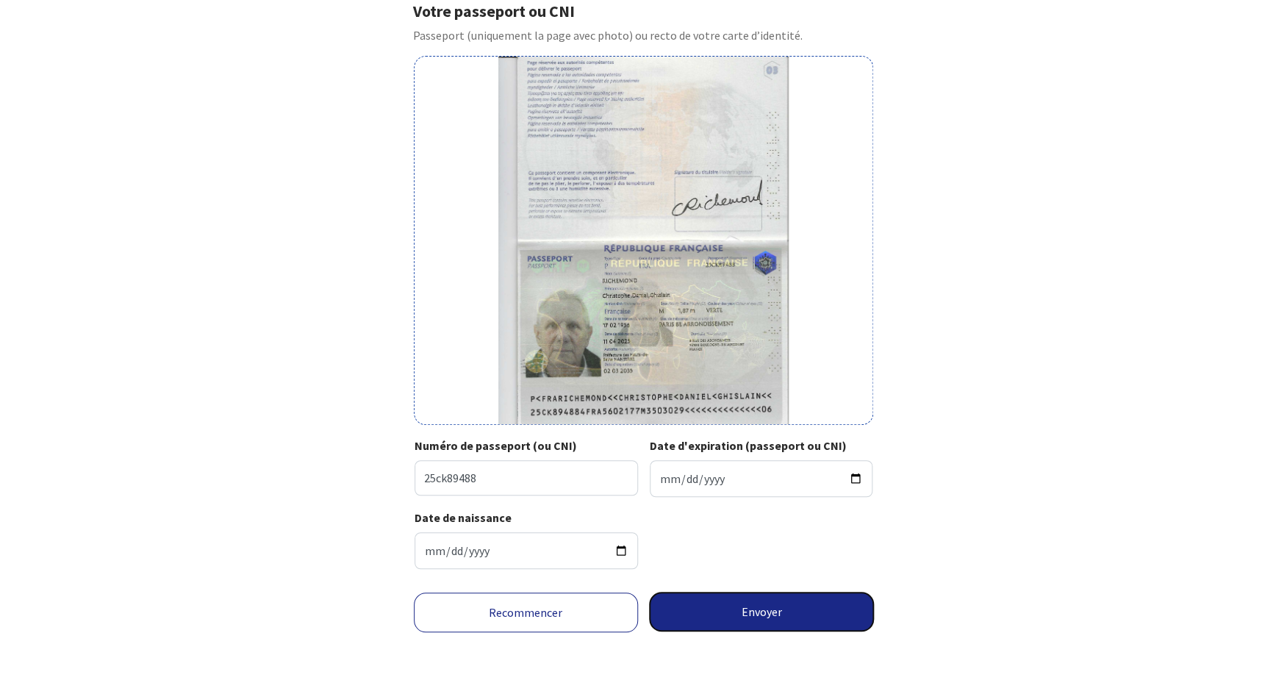
click at [773, 612] on button "Envoyer" at bounding box center [762, 611] width 224 height 38
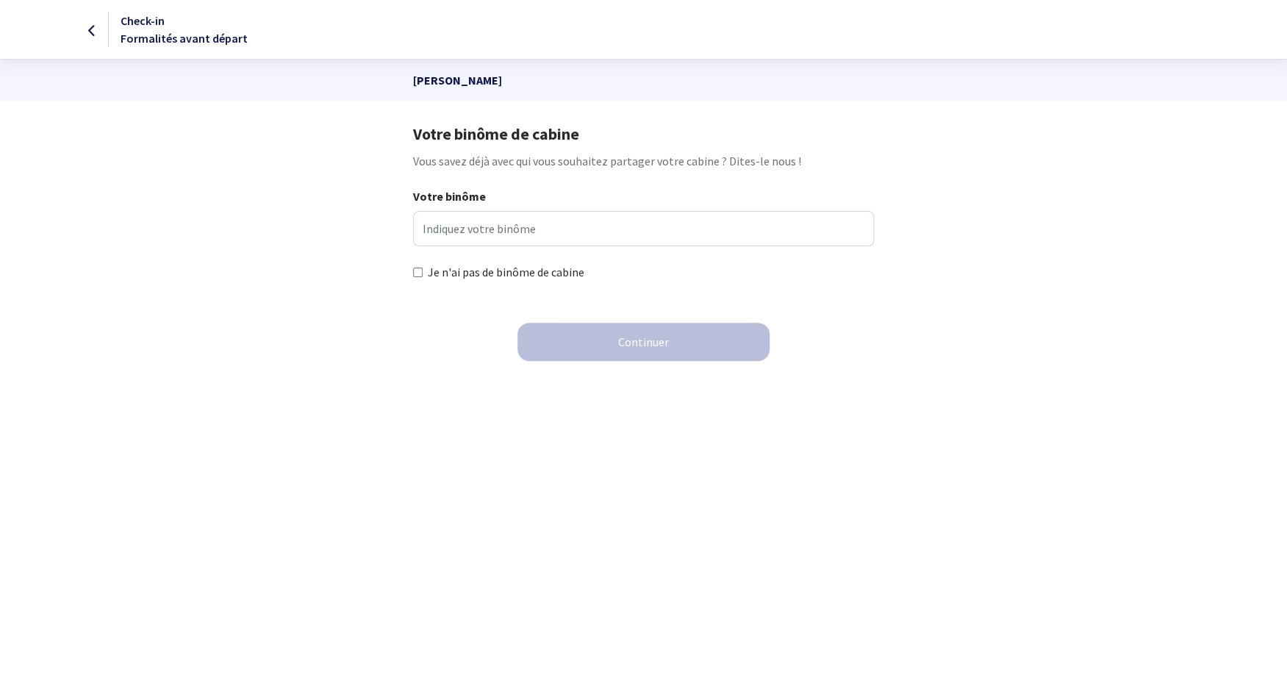
click at [417, 272] on input "Je n'ai pas de binôme de cabine" at bounding box center [418, 273] width 10 height 10
checkbox input "true"
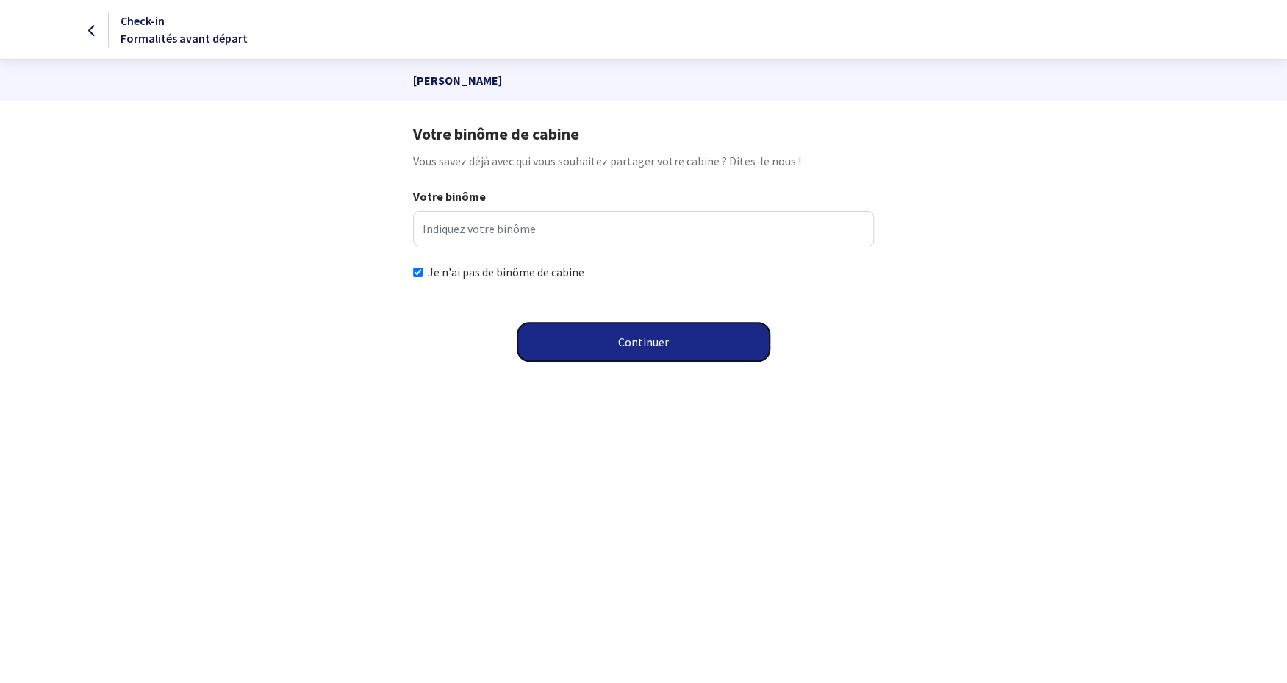
click at [683, 340] on button "Continuer" at bounding box center [643, 342] width 252 height 38
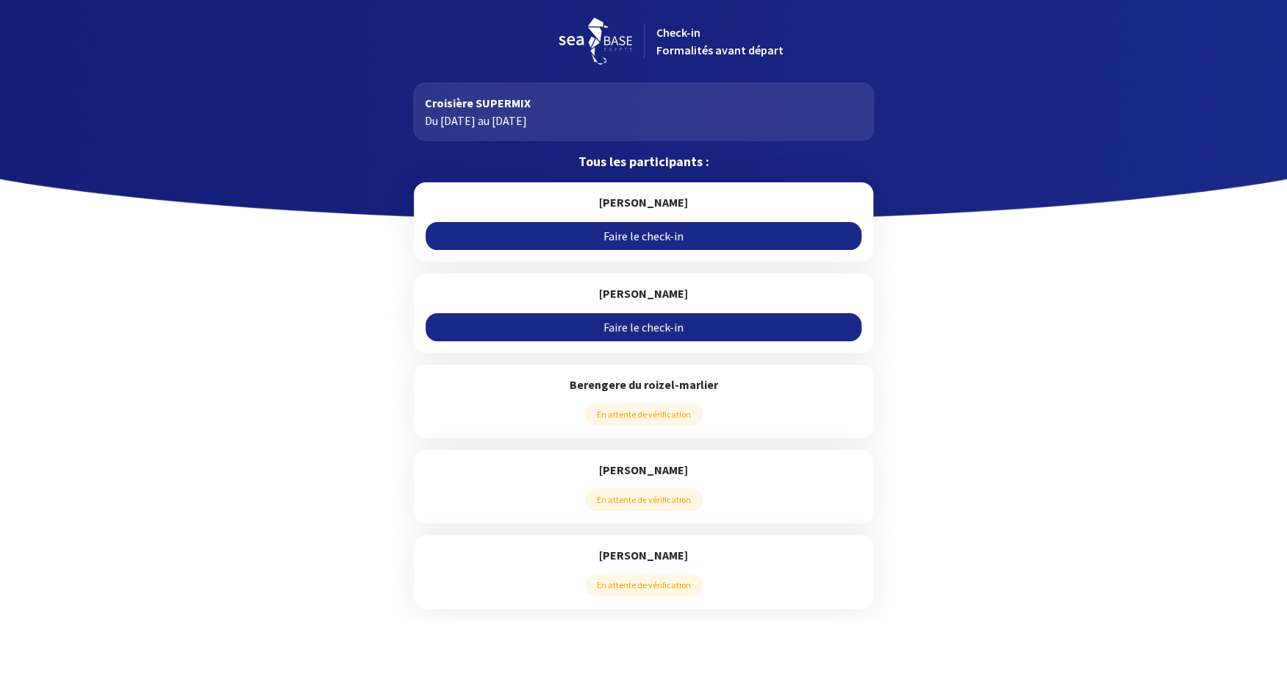
click at [643, 238] on link "Faire le check-in" at bounding box center [644, 236] width 436 height 28
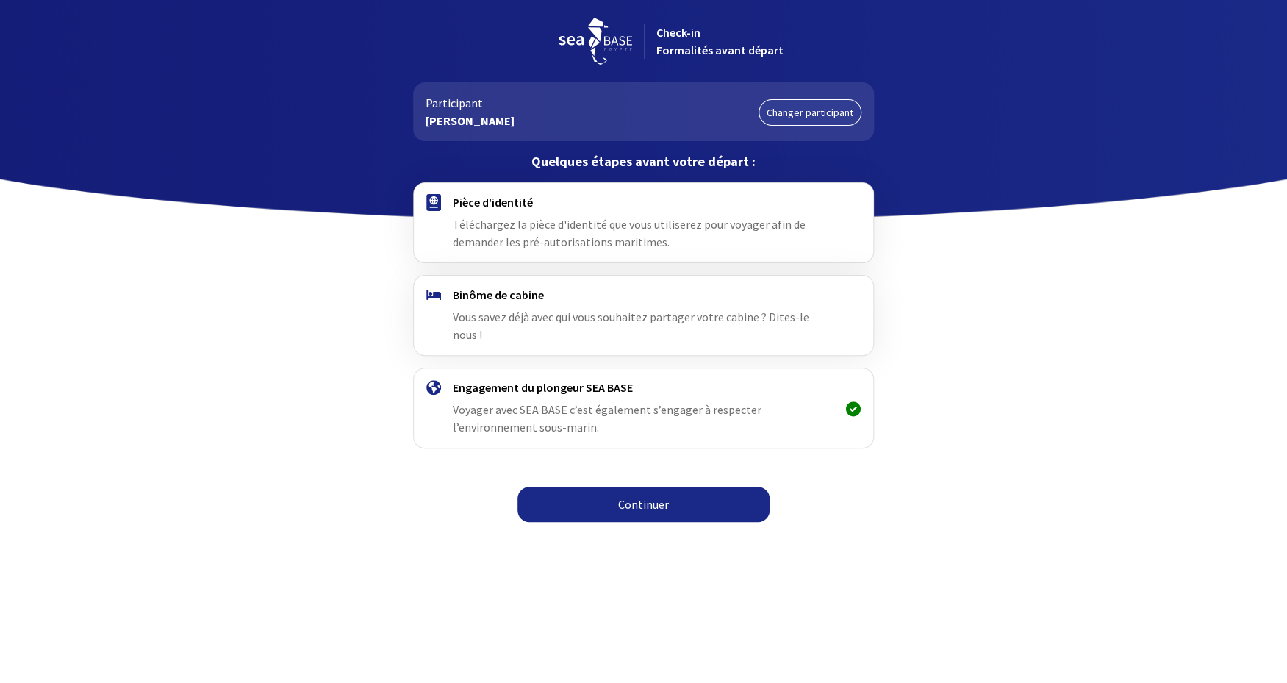
click at [656, 490] on link "Continuer" at bounding box center [643, 504] width 252 height 35
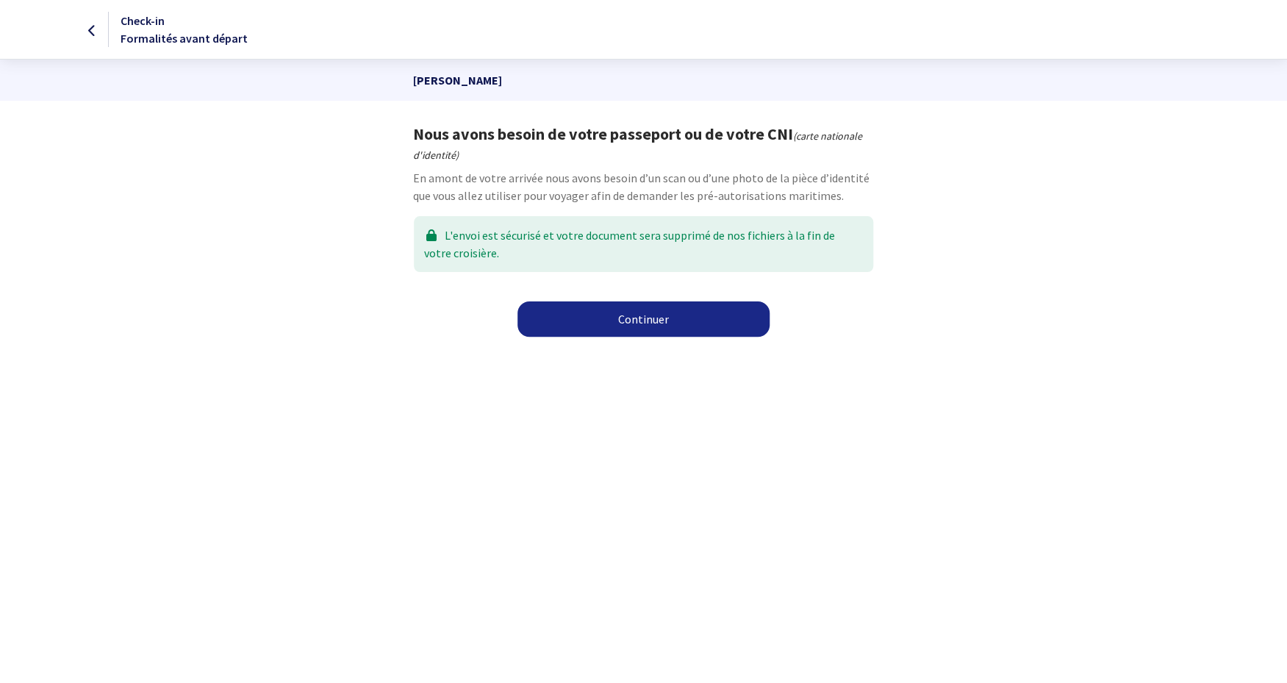
click at [683, 312] on link "Continuer" at bounding box center [643, 318] width 252 height 35
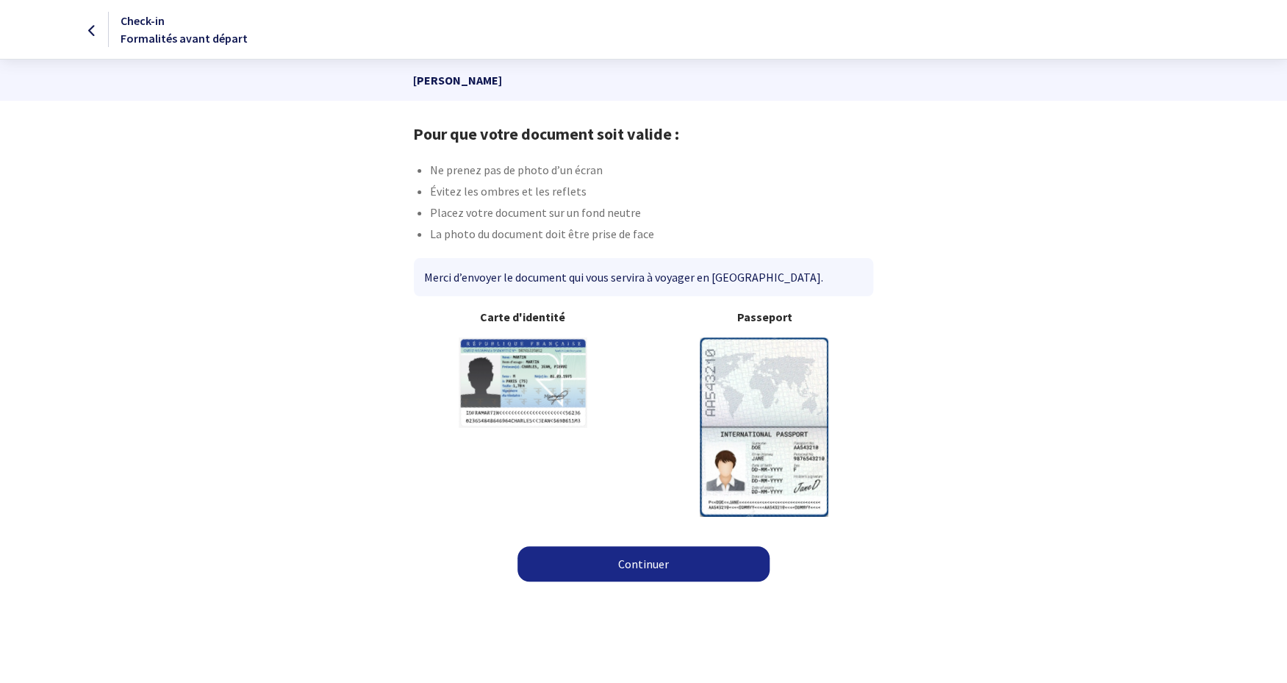
click at [654, 568] on link "Continuer" at bounding box center [643, 563] width 252 height 35
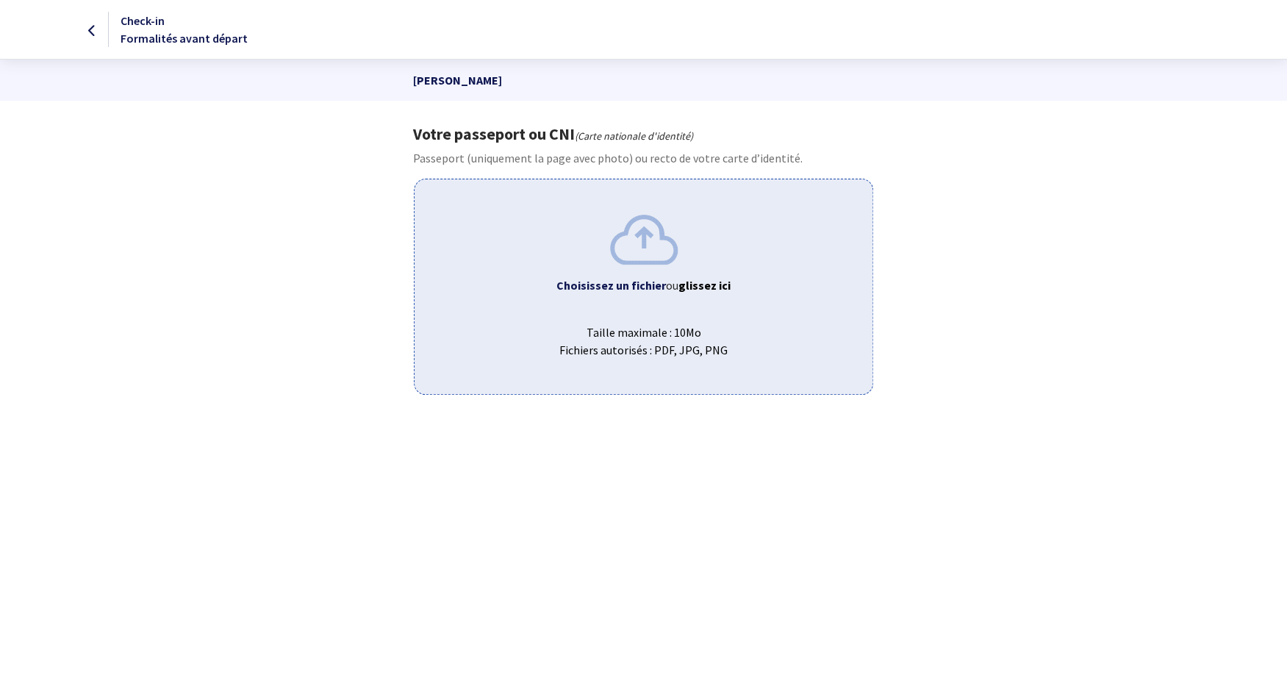
click at [604, 284] on b "Choisissez un fichier" at bounding box center [611, 285] width 110 height 15
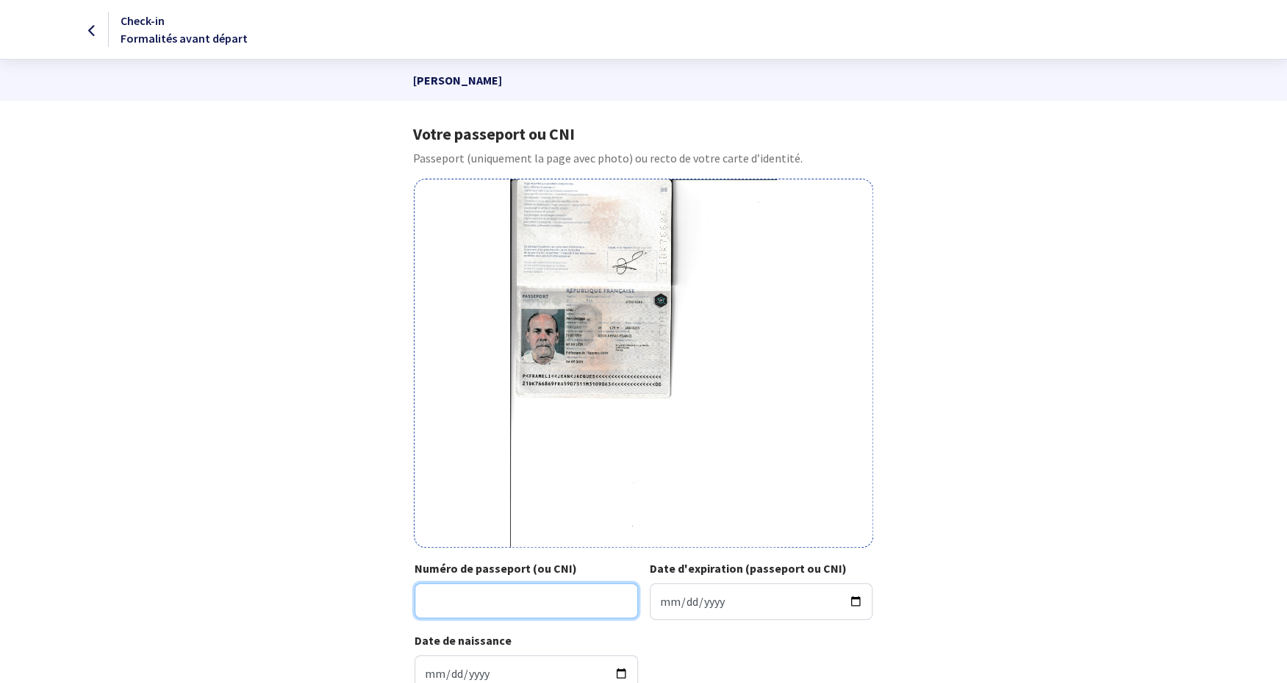
click at [513, 597] on input "Numéro de passeport (ou CNI)" at bounding box center [526, 600] width 223 height 35
type input "21dk76686"
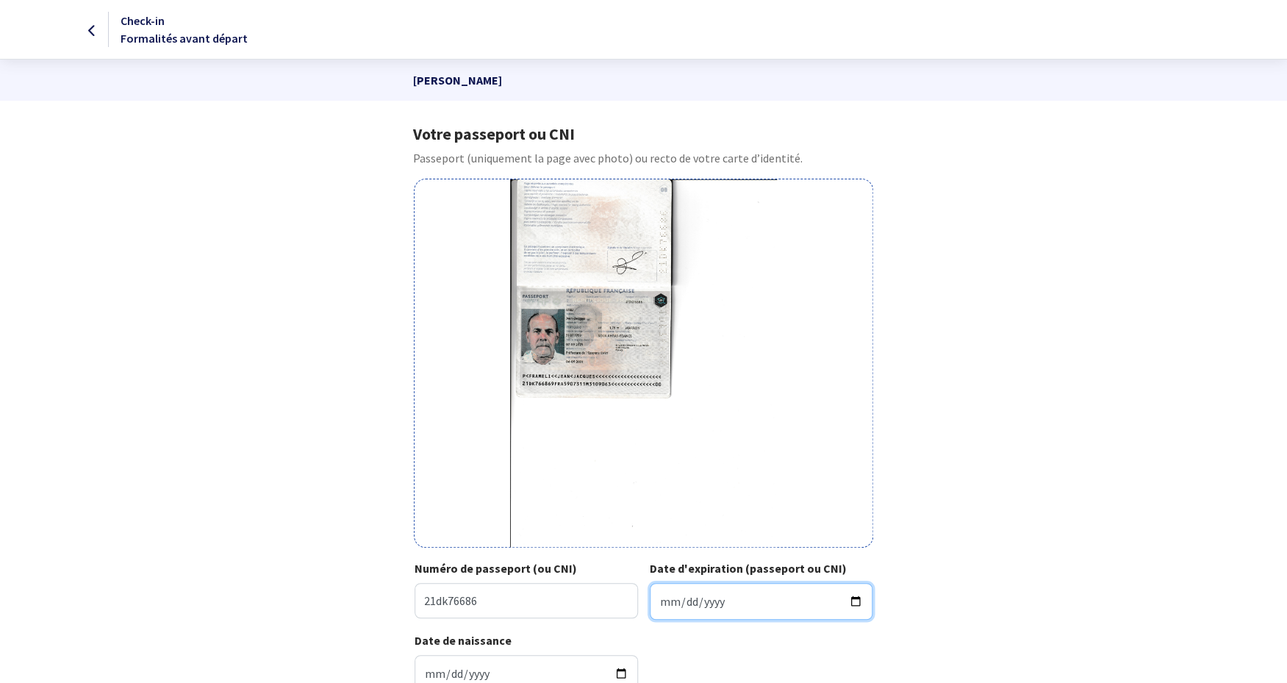
click at [662, 603] on input "Date d'expiration (passeport ou CNI)" at bounding box center [761, 601] width 223 height 37
type input "2031-09-06"
click at [429, 668] on input "Date de naissance" at bounding box center [526, 673] width 223 height 37
type input "1959-07-31"
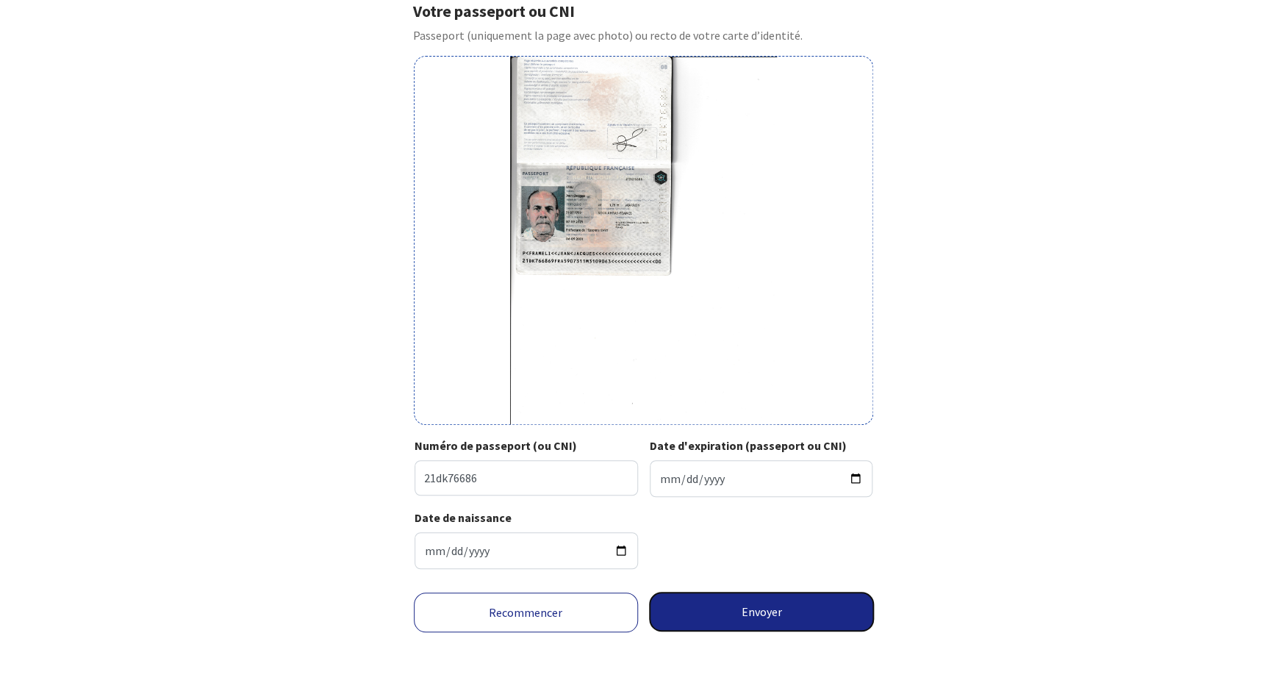
click at [746, 613] on button "Envoyer" at bounding box center [762, 611] width 224 height 38
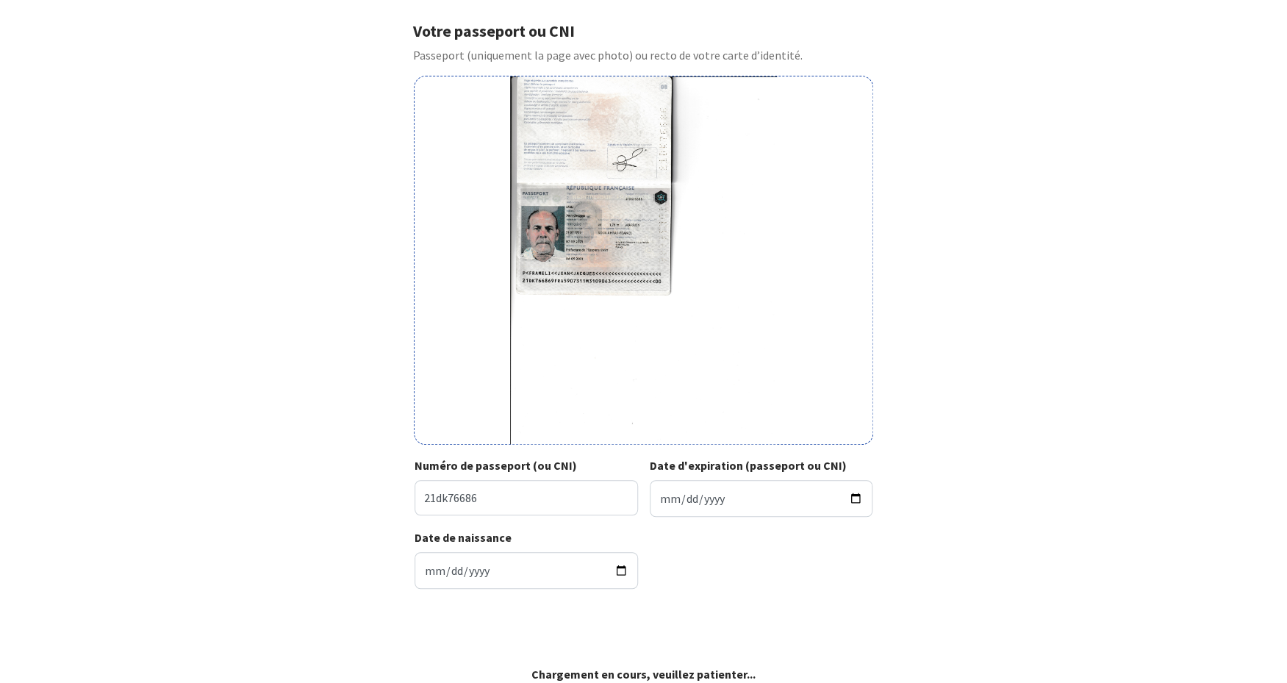
scroll to position [101, 0]
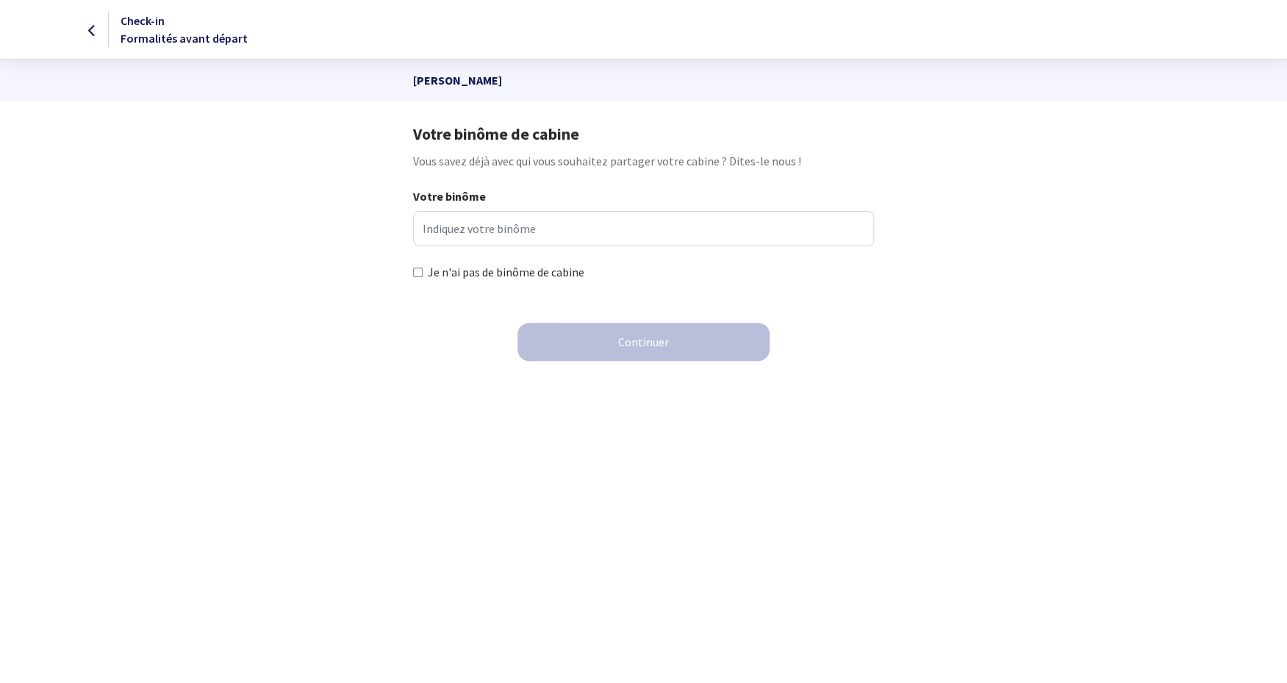
drag, startPoint x: 415, startPoint y: 270, endPoint x: 509, endPoint y: 298, distance: 97.7
click at [417, 271] on input "Je n'ai pas de binôme de cabine" at bounding box center [418, 273] width 10 height 10
checkbox input "true"
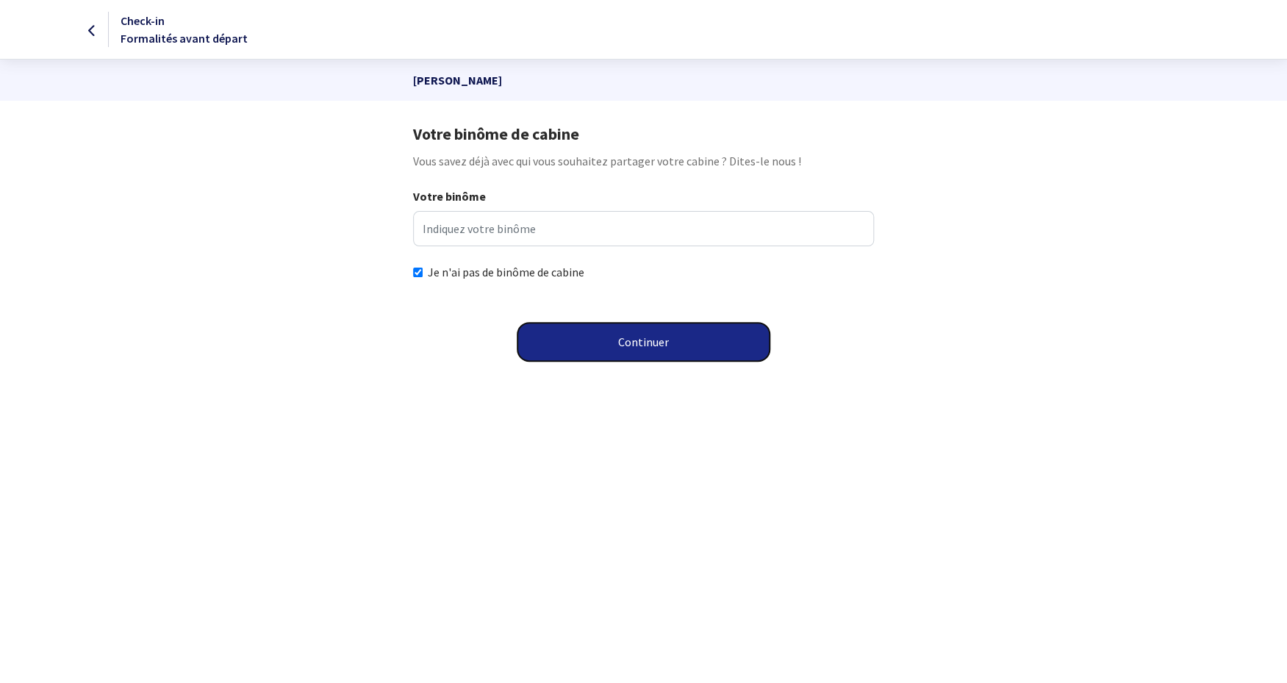
click at [610, 343] on button "Continuer" at bounding box center [643, 342] width 252 height 38
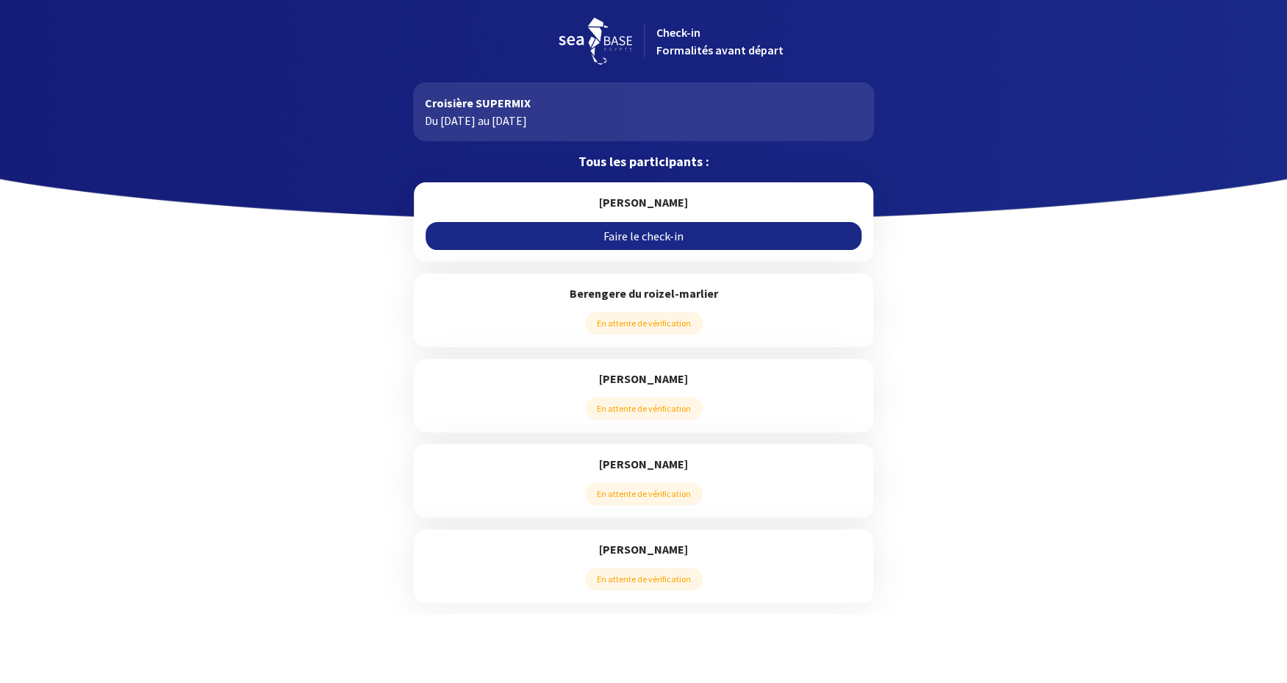
click at [627, 235] on link "Faire le check-in" at bounding box center [644, 236] width 436 height 28
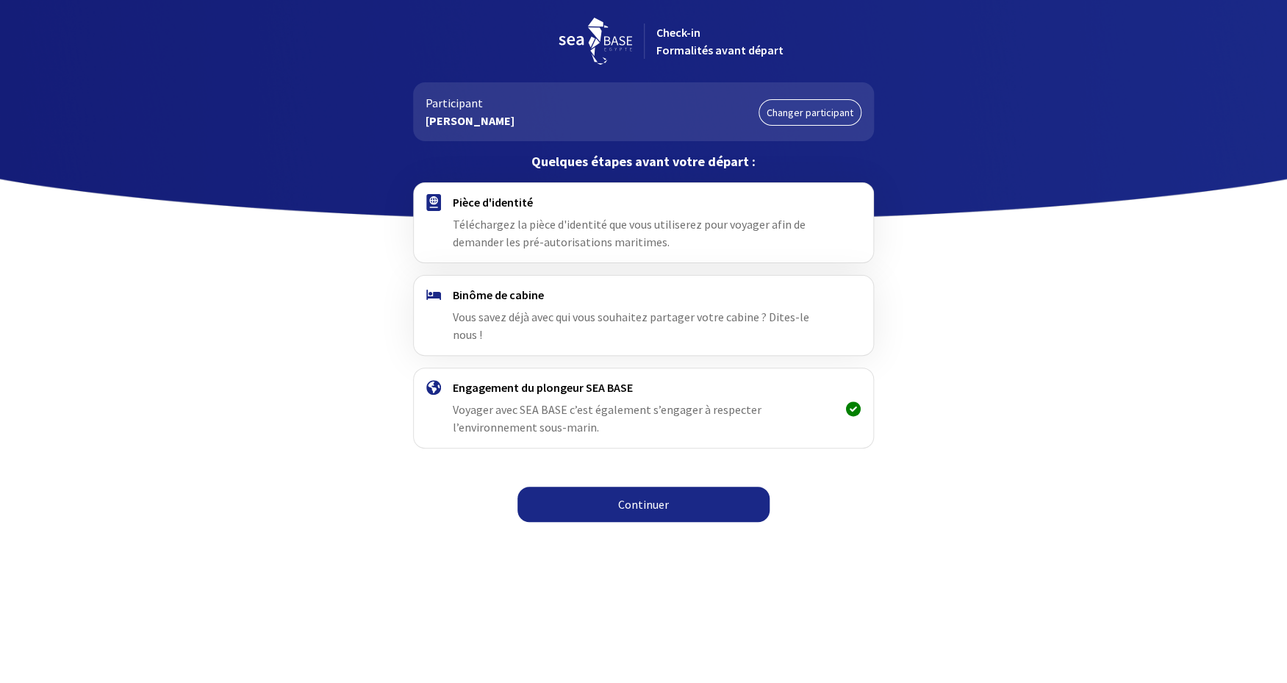
click at [634, 487] on link "Continuer" at bounding box center [643, 504] width 252 height 35
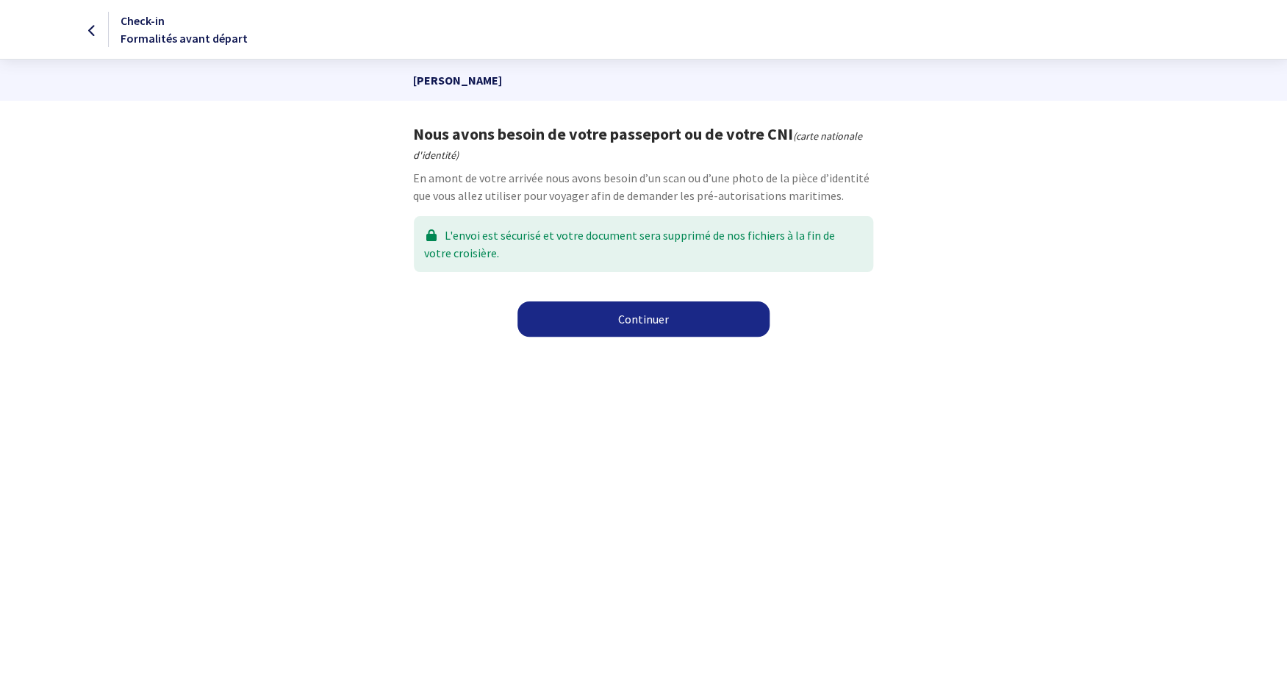
click at [630, 323] on link "Continuer" at bounding box center [643, 318] width 252 height 35
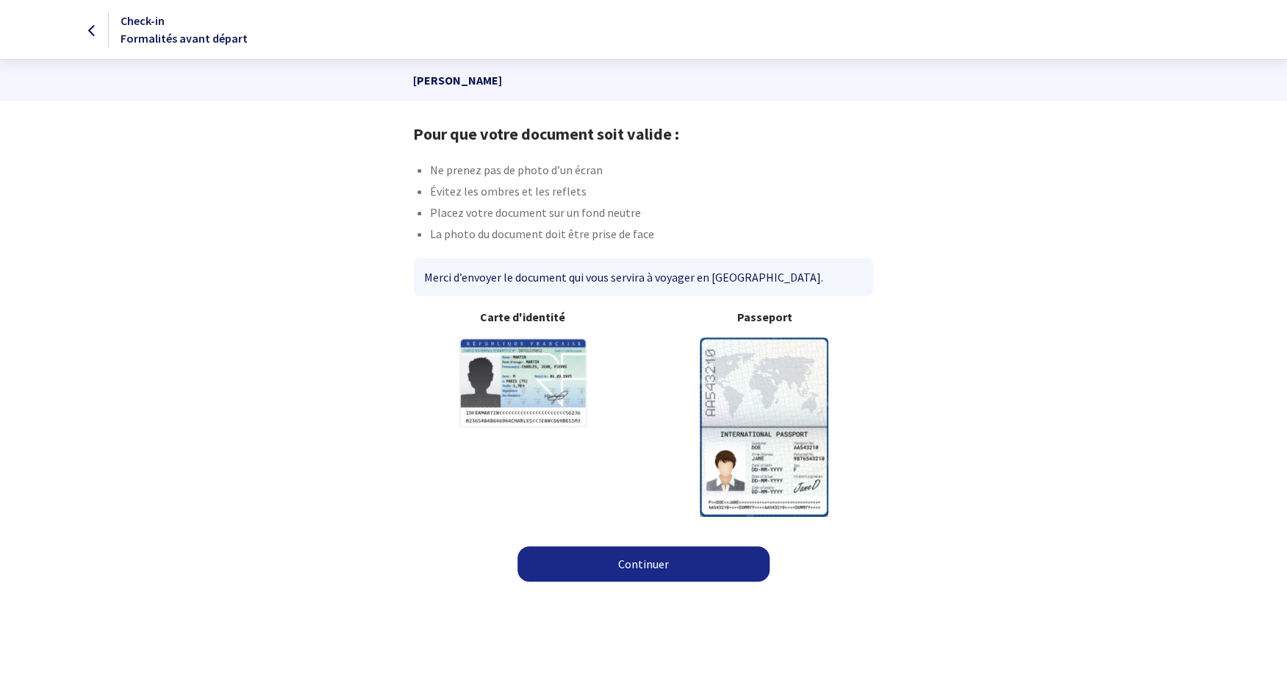
drag, startPoint x: 620, startPoint y: 571, endPoint x: 613, endPoint y: 545, distance: 26.6
click at [620, 571] on link "Continuer" at bounding box center [643, 563] width 252 height 35
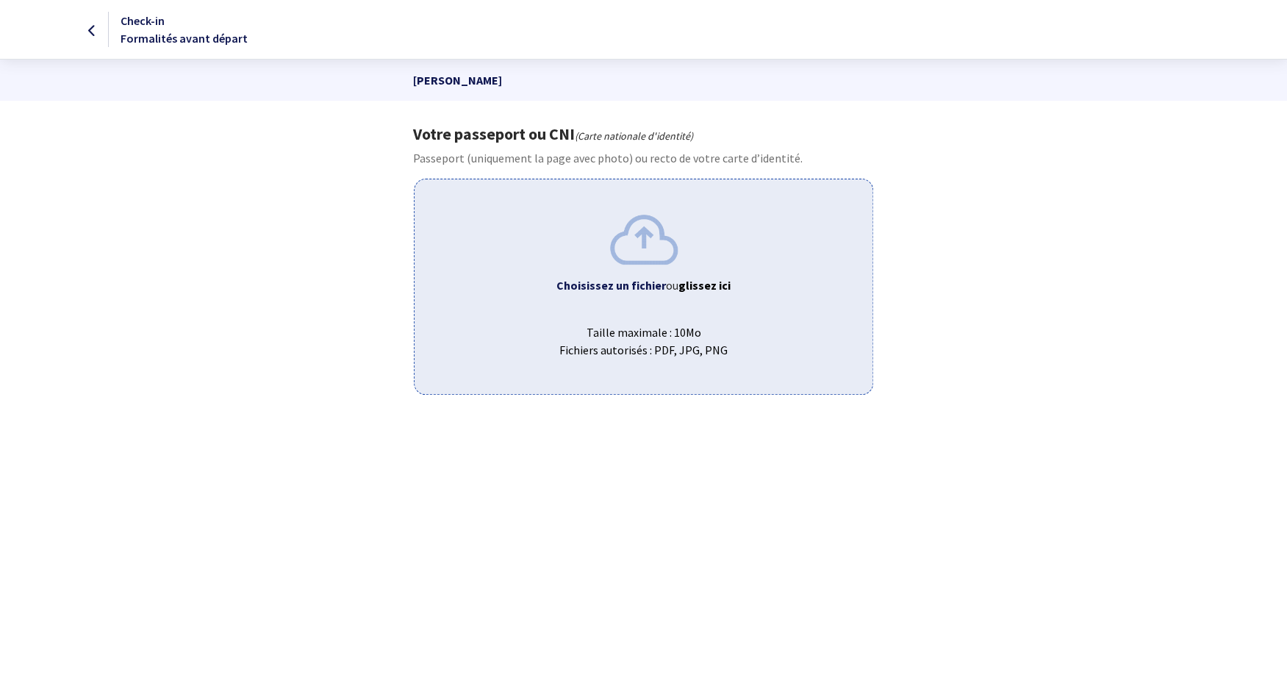
click at [603, 287] on b "Choisissez un fichier" at bounding box center [611, 285] width 110 height 15
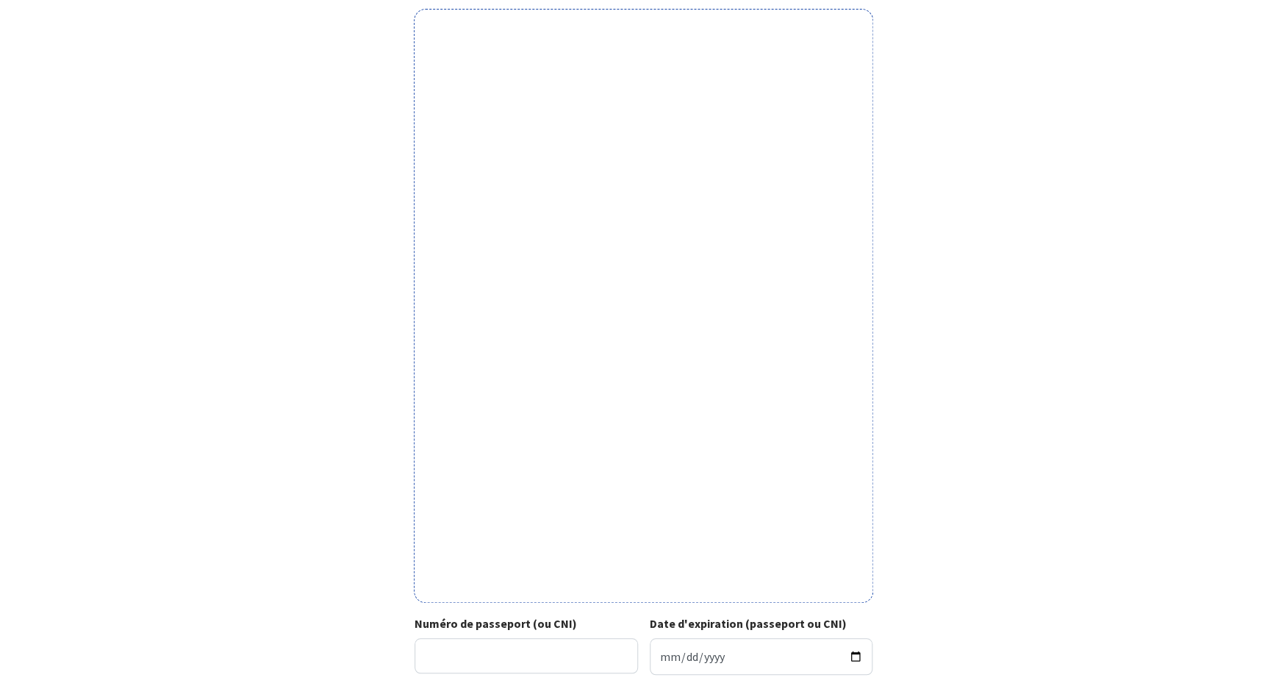
scroll to position [171, 0]
click at [470, 662] on input "Numéro de passeport (ou CNI)" at bounding box center [526, 654] width 223 height 35
type input "22dc41384"
click at [663, 653] on input "Date d'expiration (passeport ou CNI)" at bounding box center [761, 655] width 223 height 37
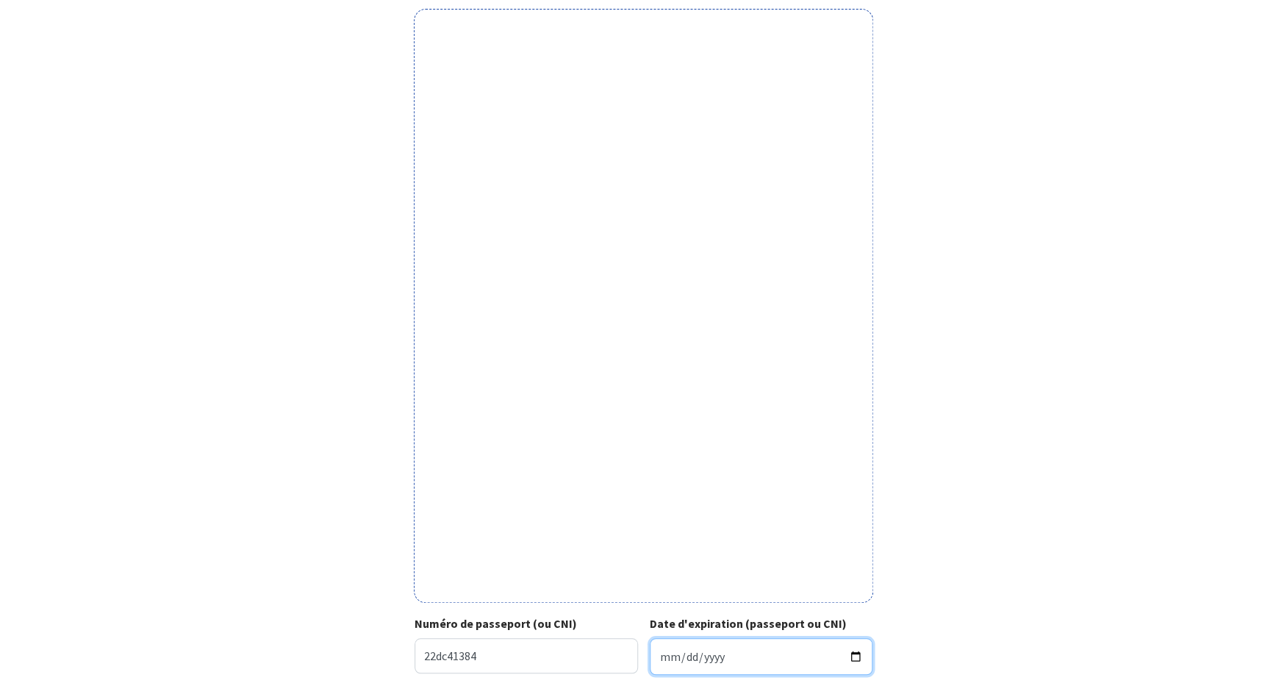
type input "2032-05-08"
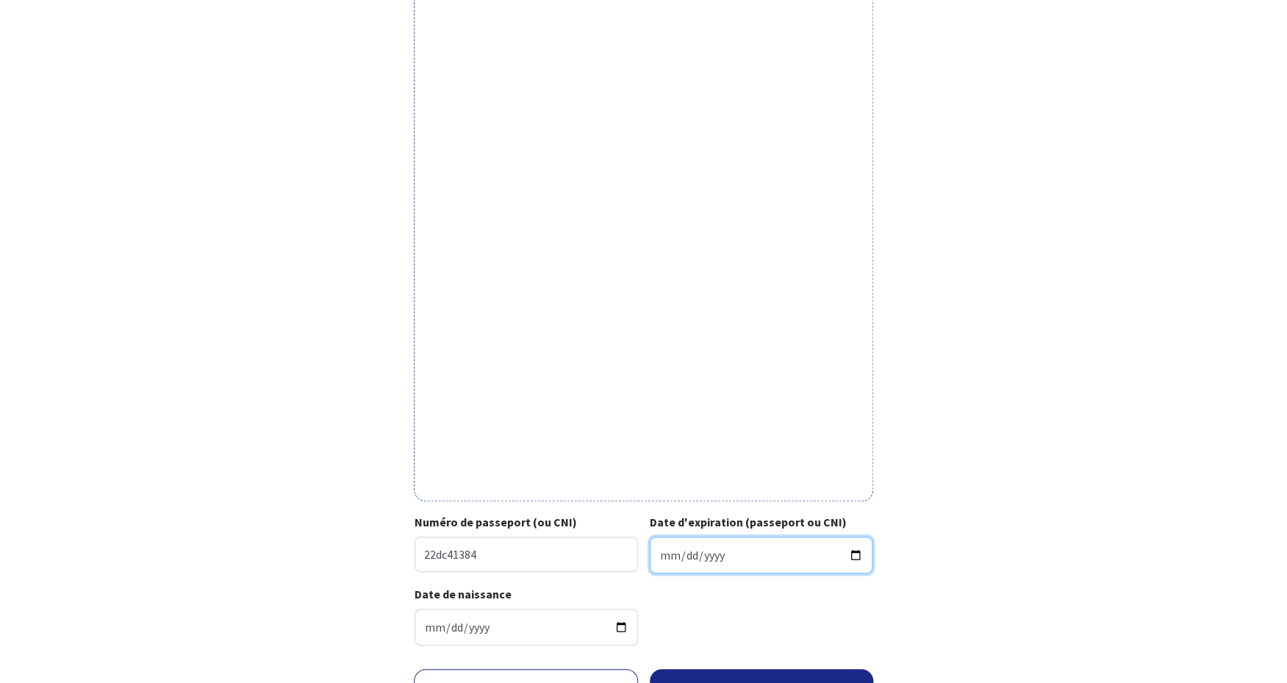
scroll to position [281, 0]
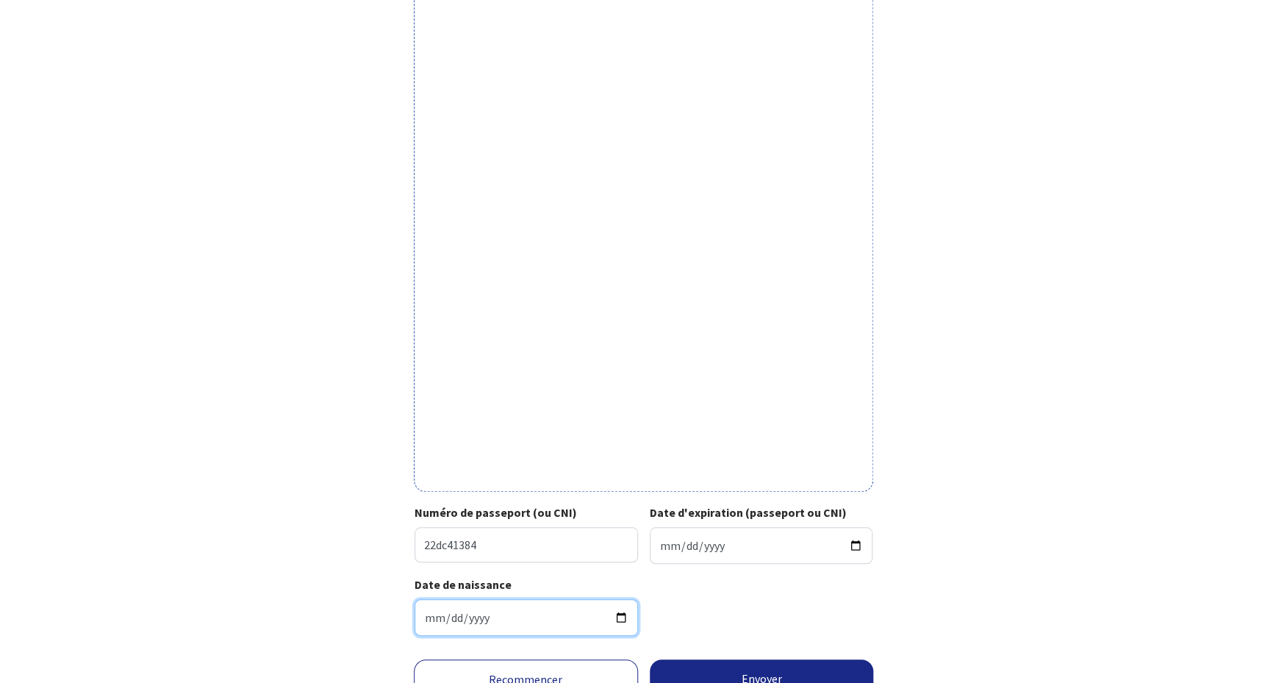
click at [429, 616] on input "Date de naissance" at bounding box center [526, 617] width 223 height 37
type input "1962-02-20"
click at [762, 672] on button "Envoyer" at bounding box center [762, 678] width 224 height 38
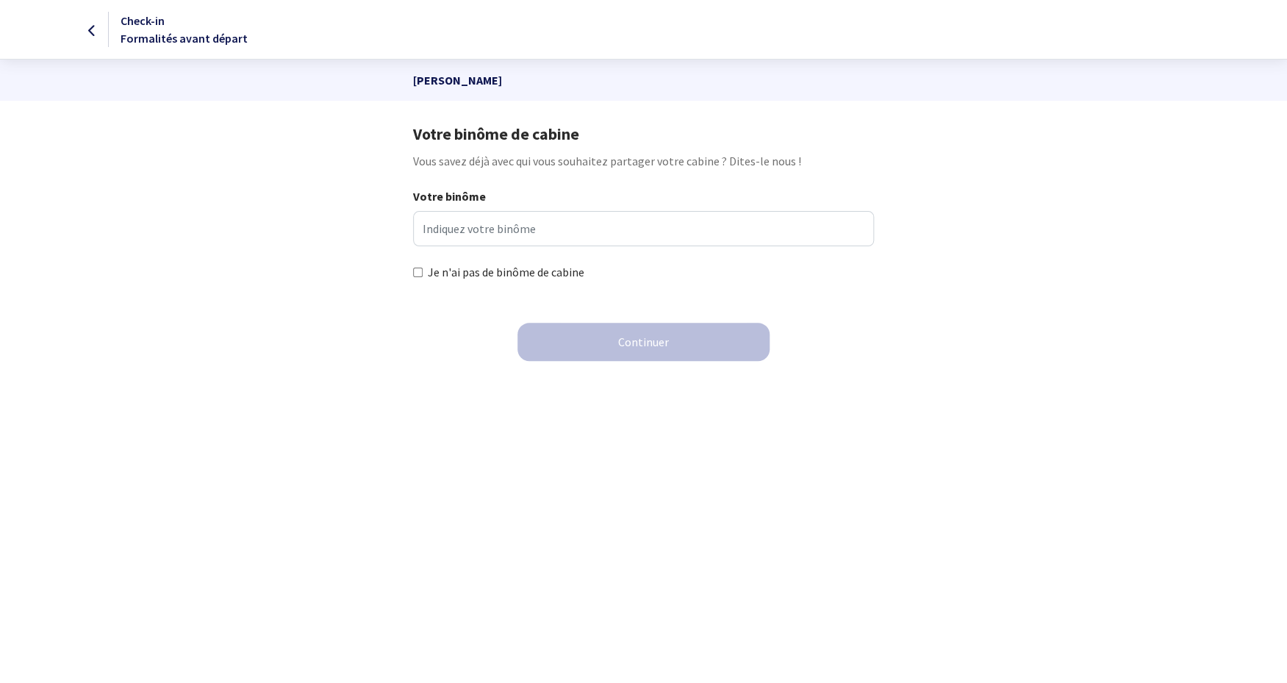
click at [412, 271] on div "Je n'ai pas de binôme de cabine" at bounding box center [643, 273] width 484 height 18
drag, startPoint x: 419, startPoint y: 274, endPoint x: 476, endPoint y: 301, distance: 62.8
click at [420, 275] on input "Je n'ai pas de binôme de cabine" at bounding box center [418, 273] width 10 height 10
checkbox input "true"
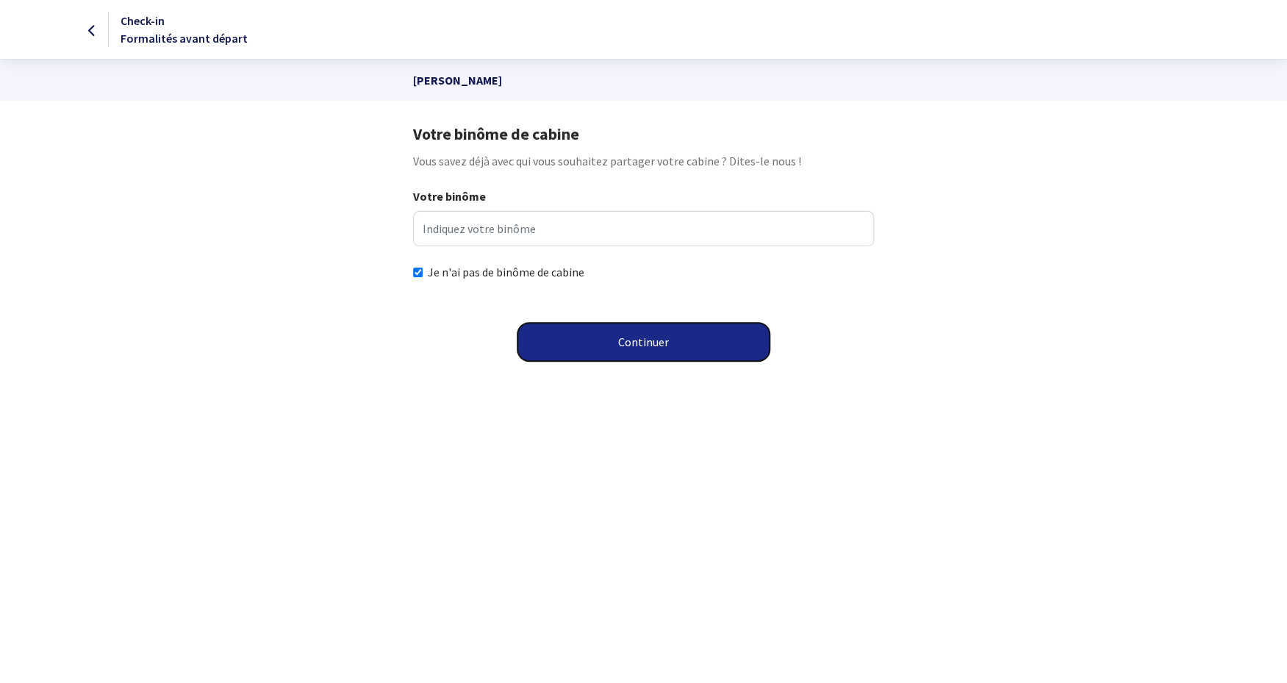
click at [630, 353] on button "Continuer" at bounding box center [643, 342] width 252 height 38
